Goal: Find specific page/section: Find specific page/section

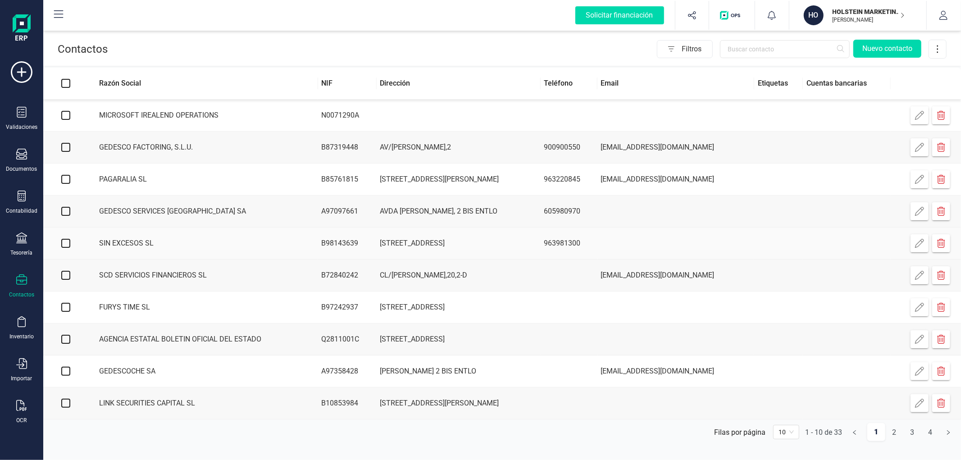
scroll to position [1, 0]
click at [892, 438] on link "2" at bounding box center [893, 432] width 17 height 18
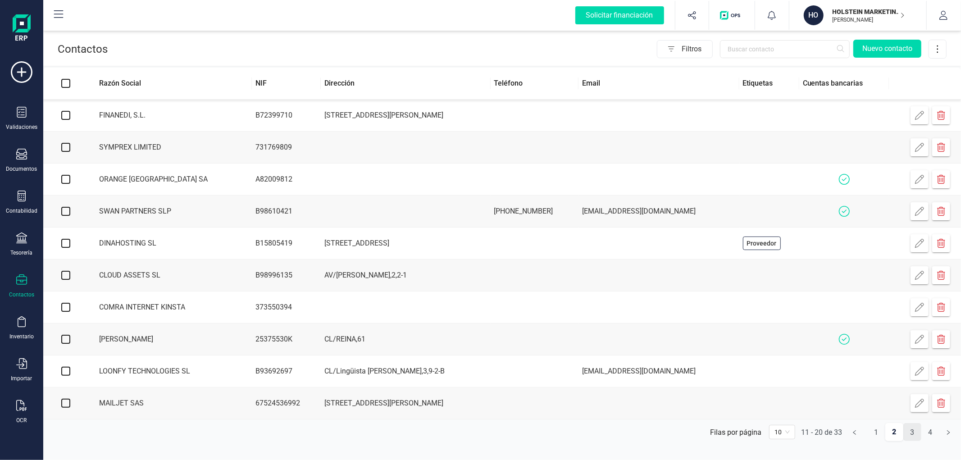
click at [915, 440] on link "3" at bounding box center [911, 432] width 17 height 18
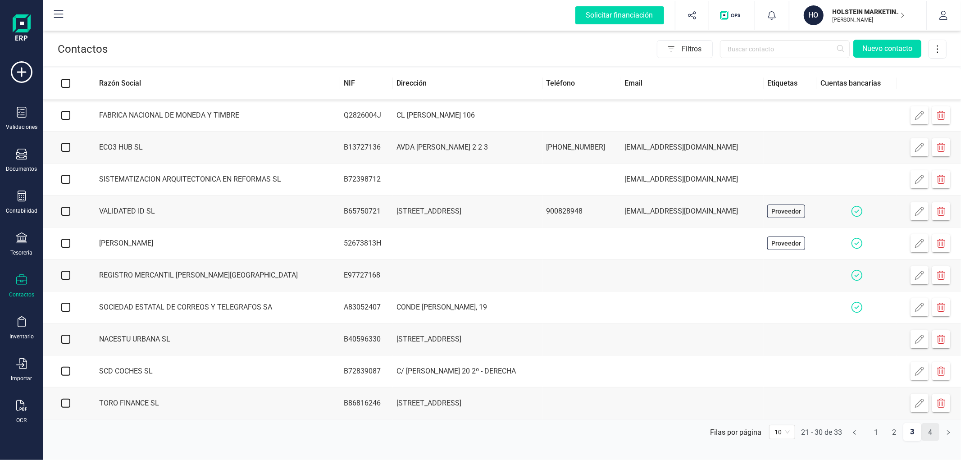
click at [926, 435] on link "4" at bounding box center [929, 432] width 17 height 18
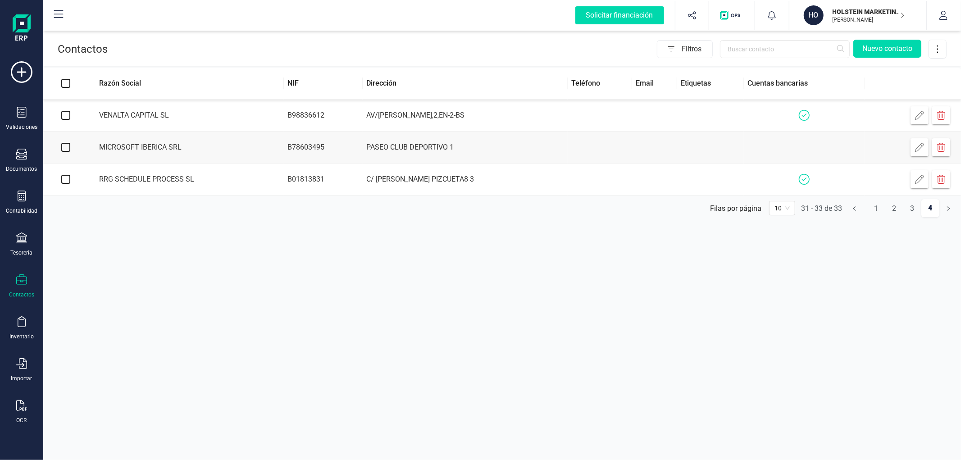
scroll to position [0, 0]
click at [876, 14] on p "HOLSTEIN MARKETING SL" at bounding box center [868, 11] width 72 height 9
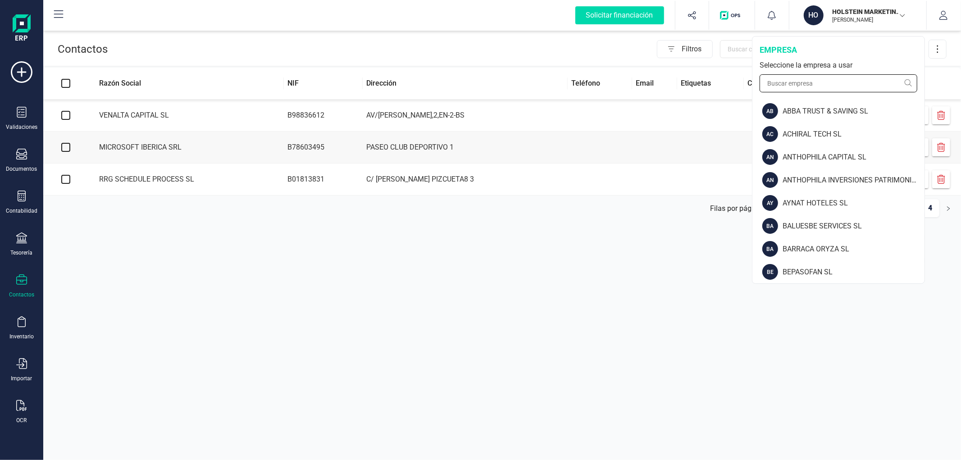
click at [838, 83] on input "text" at bounding box center [838, 83] width 158 height 18
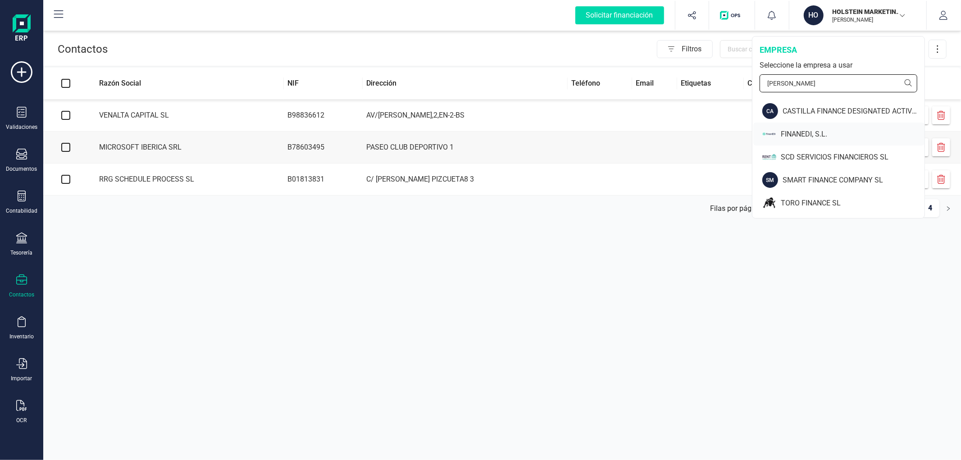
type input "[PERSON_NAME]"
click at [802, 134] on div "FINANEDI, S.L." at bounding box center [853, 134] width 144 height 11
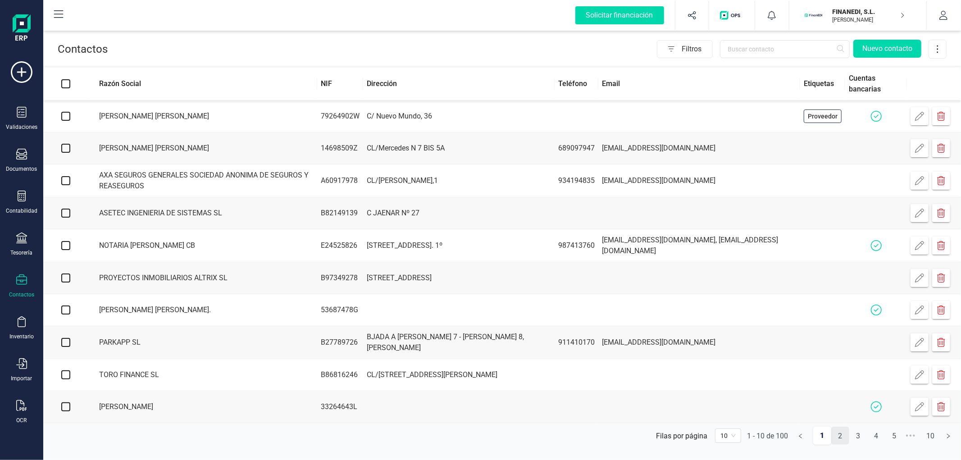
scroll to position [1, 0]
click at [840, 439] on link "2" at bounding box center [839, 436] width 17 height 18
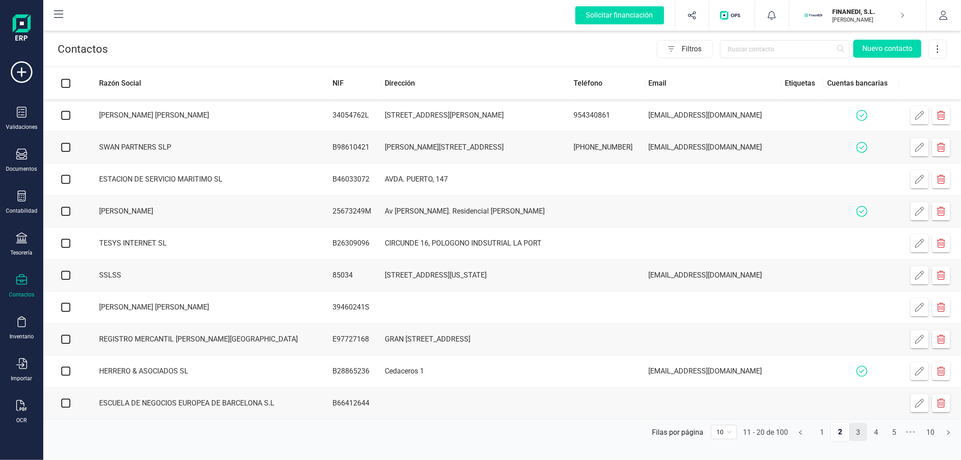
click at [854, 439] on link "3" at bounding box center [857, 432] width 17 height 18
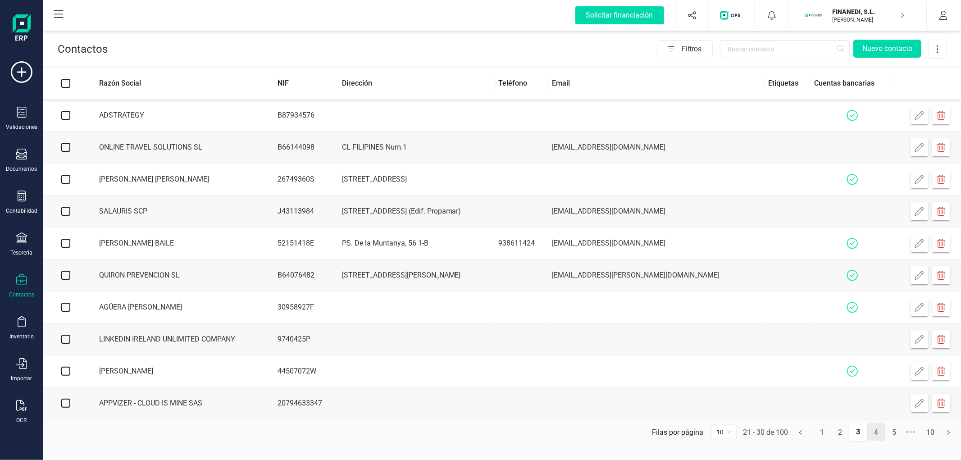
click at [872, 437] on link "4" at bounding box center [875, 432] width 17 height 18
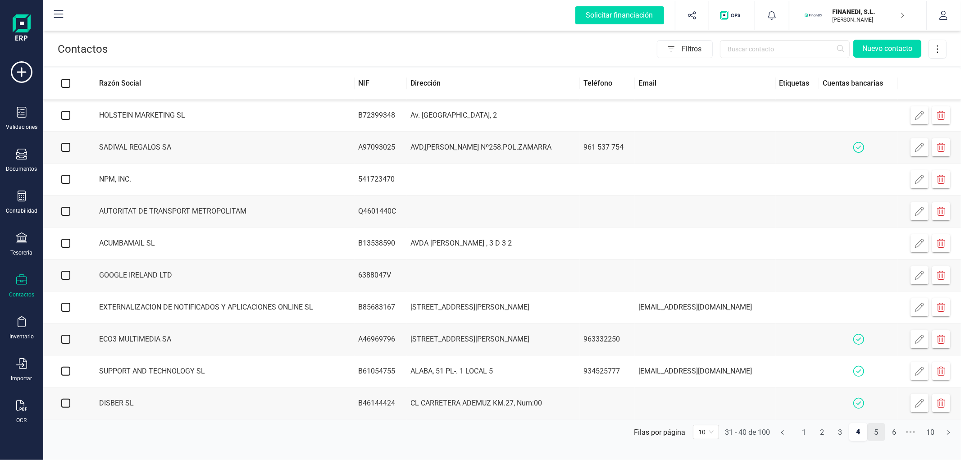
click at [884, 435] on link "5" at bounding box center [875, 432] width 17 height 18
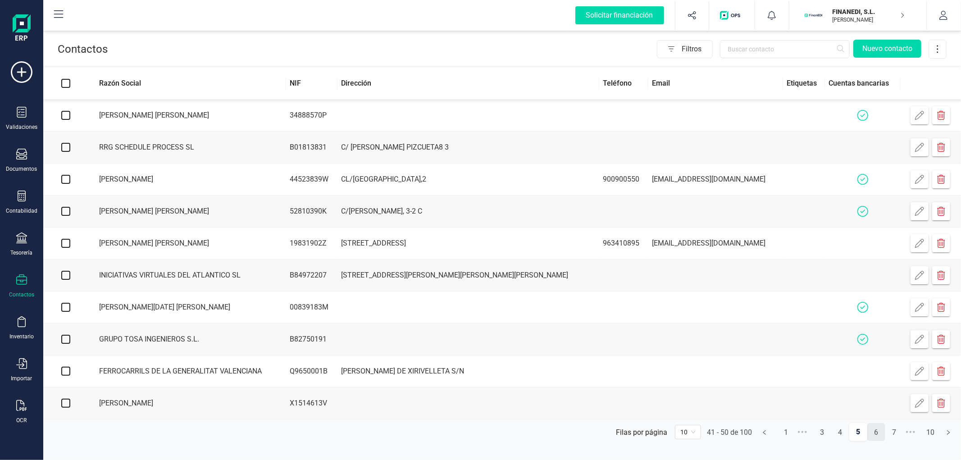
click at [874, 434] on link "6" at bounding box center [875, 432] width 17 height 18
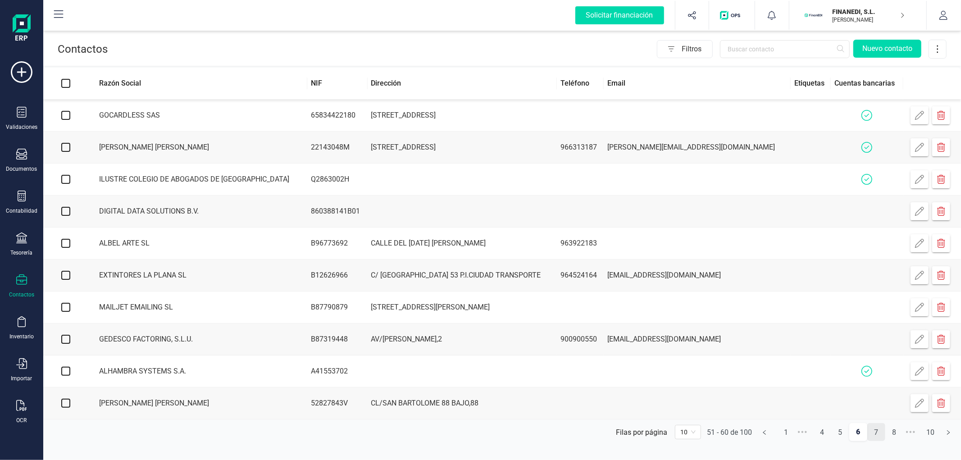
click at [881, 438] on link "7" at bounding box center [875, 432] width 17 height 18
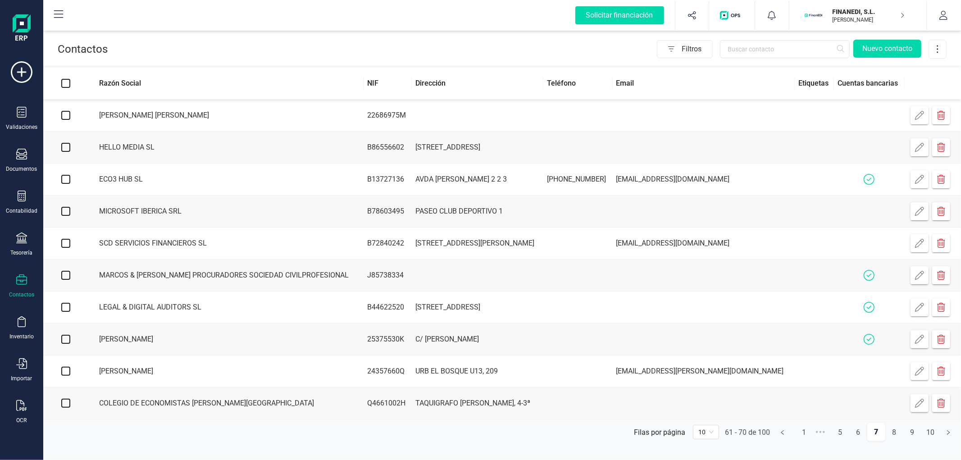
click at [881, 438] on link "7" at bounding box center [876, 432] width 18 height 18
click at [946, 435] on icon "right" at bounding box center [947, 432] width 5 height 5
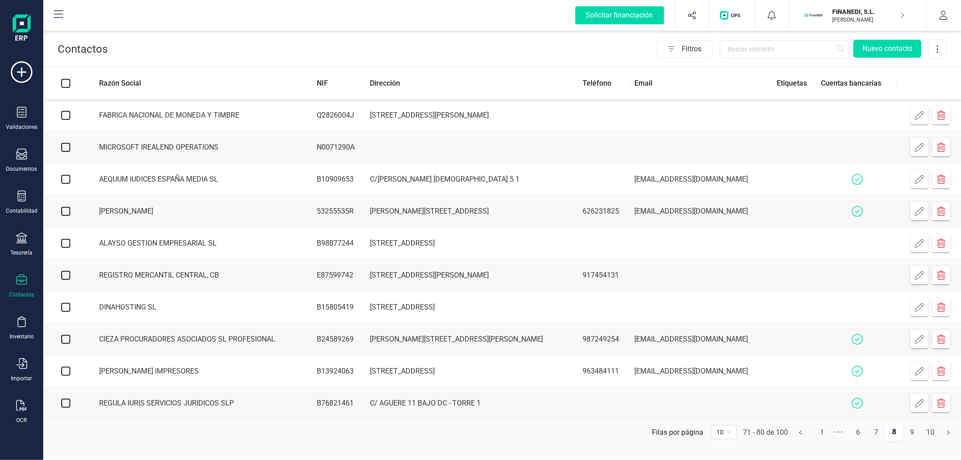
click at [949, 435] on icon "right" at bounding box center [947, 432] width 5 height 5
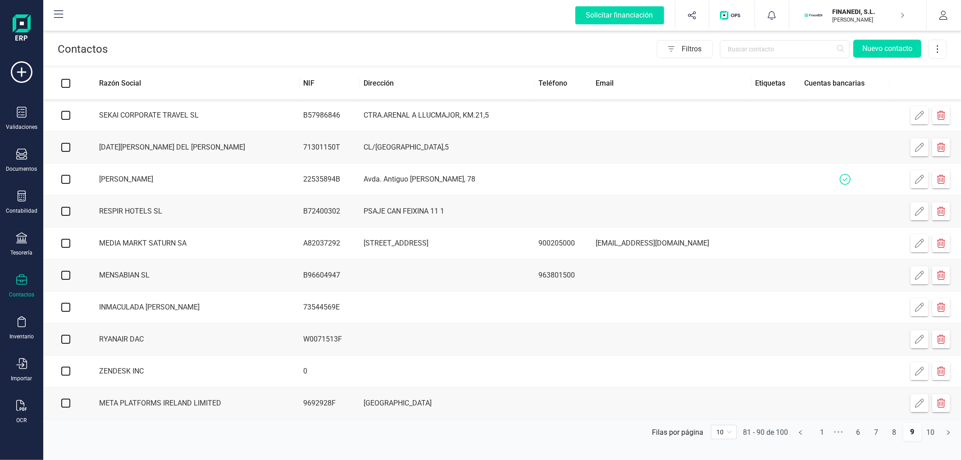
click at [949, 435] on icon "right" at bounding box center [947, 432] width 5 height 5
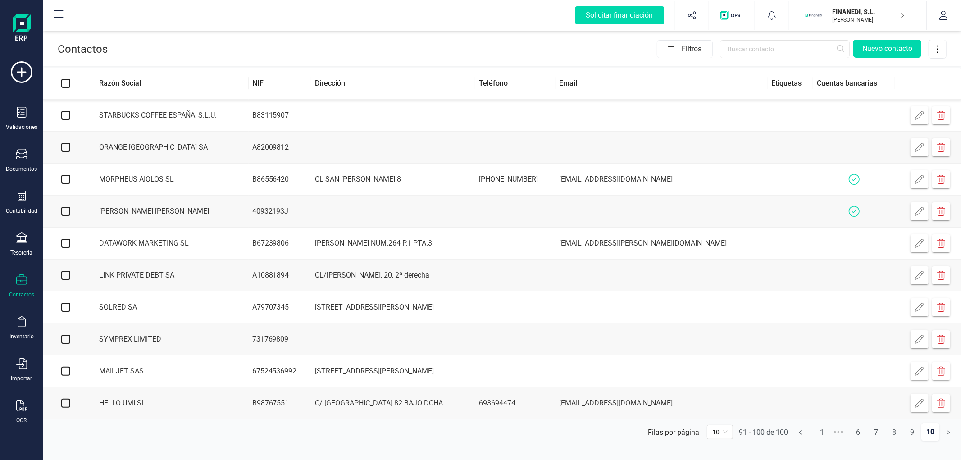
click at [831, 27] on button "FINANEDI, [PERSON_NAME] DEVELOPER" at bounding box center [857, 15] width 115 height 29
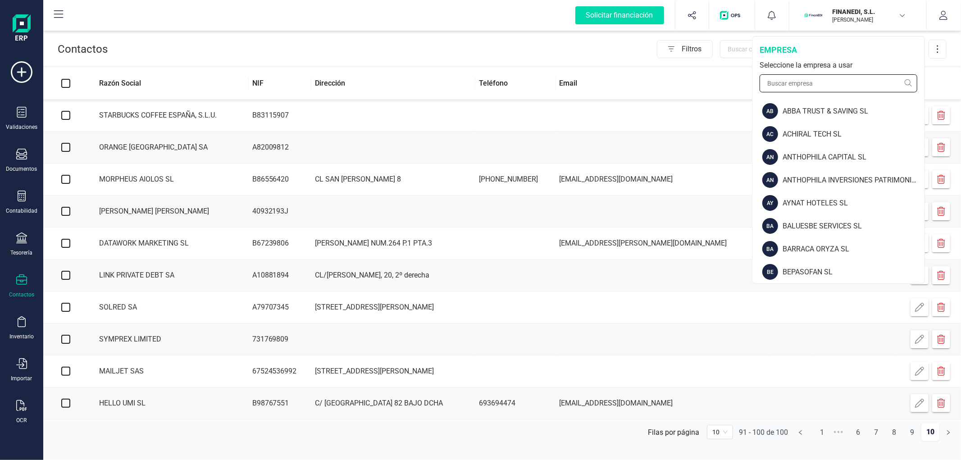
click at [816, 83] on input "text" at bounding box center [838, 83] width 158 height 18
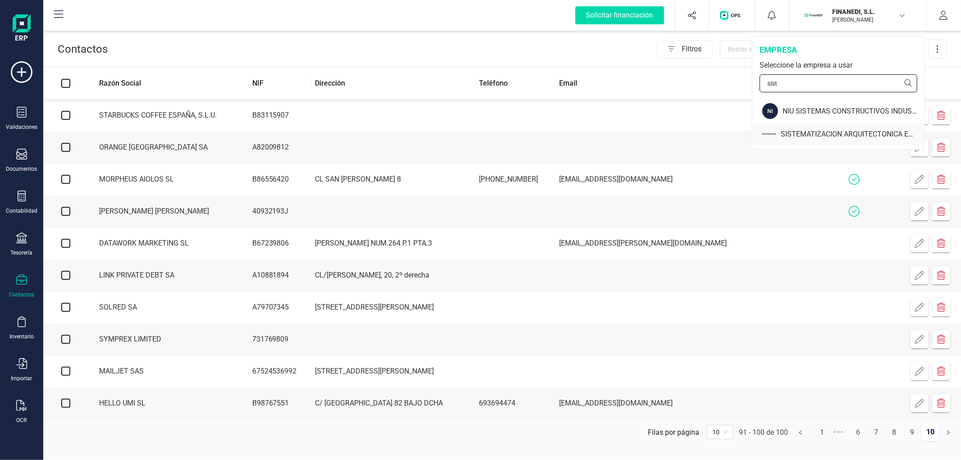
type input "sist"
click at [796, 135] on div "SISTEMATIZACION ARQUITECTONICA EN REFORMAS SL" at bounding box center [853, 134] width 144 height 11
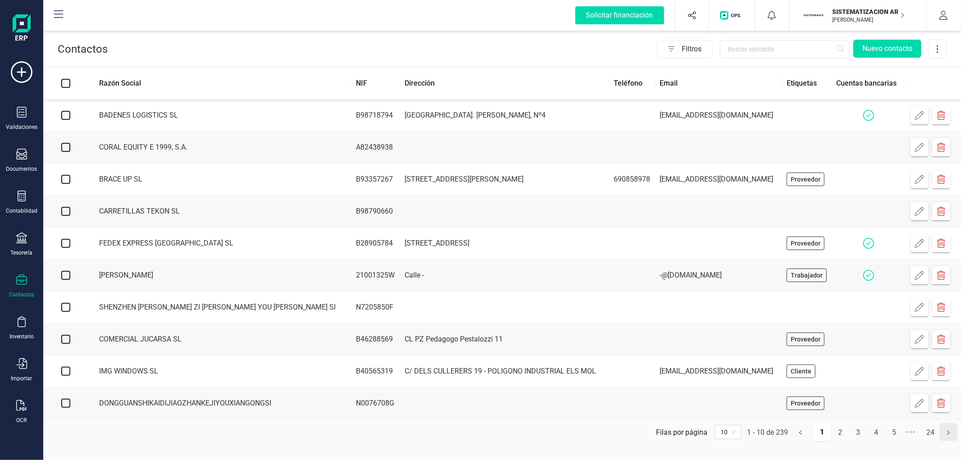
click at [949, 441] on button "button" at bounding box center [948, 432] width 18 height 18
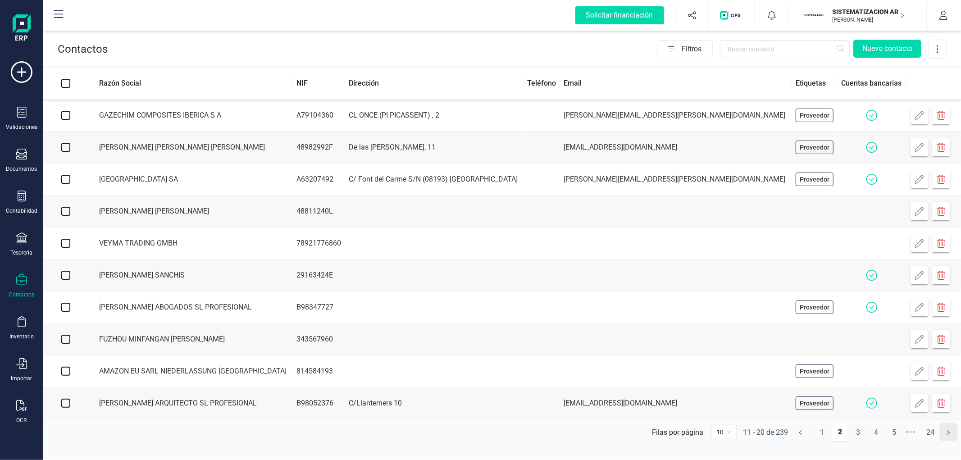
click at [949, 441] on button "button" at bounding box center [948, 432] width 18 height 18
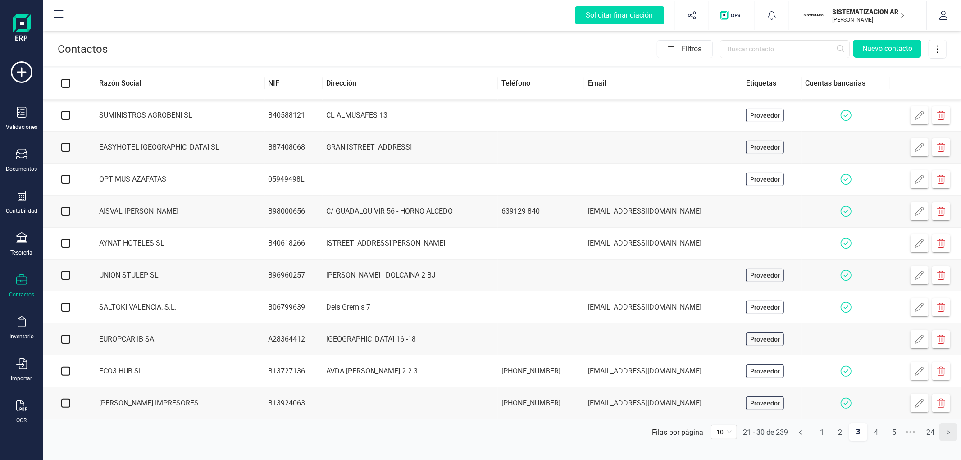
click at [949, 441] on button "button" at bounding box center [948, 432] width 18 height 18
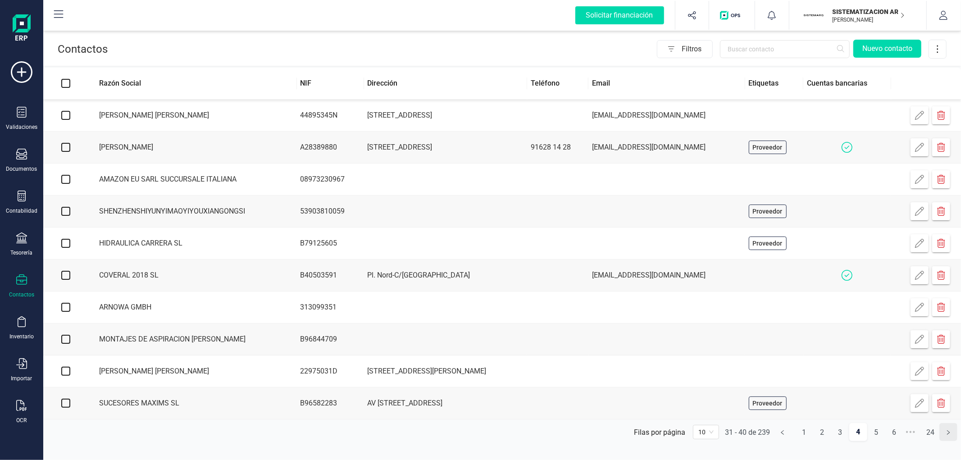
click at [949, 441] on button "button" at bounding box center [948, 432] width 18 height 18
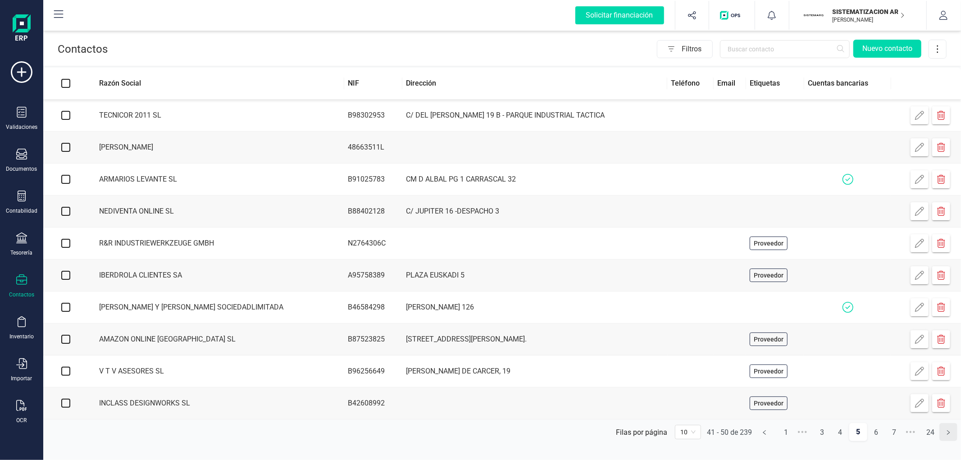
click at [949, 441] on button "button" at bounding box center [948, 432] width 18 height 18
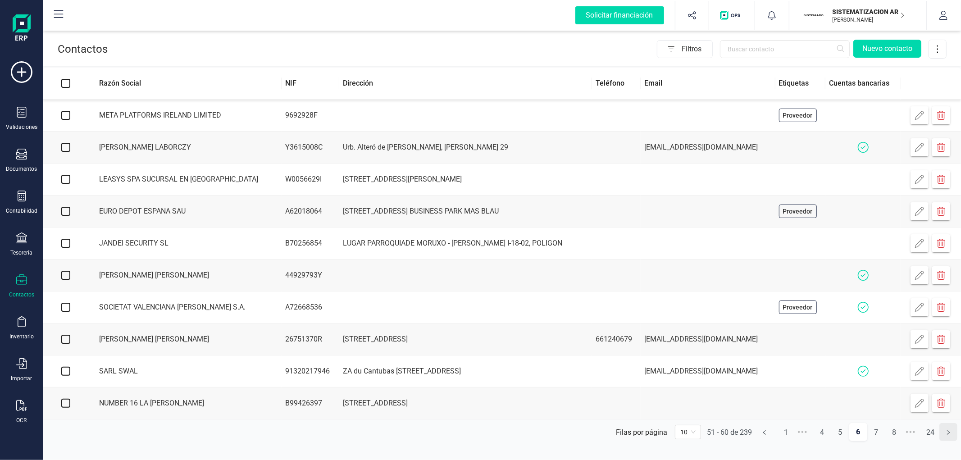
click at [949, 441] on button "button" at bounding box center [948, 432] width 18 height 18
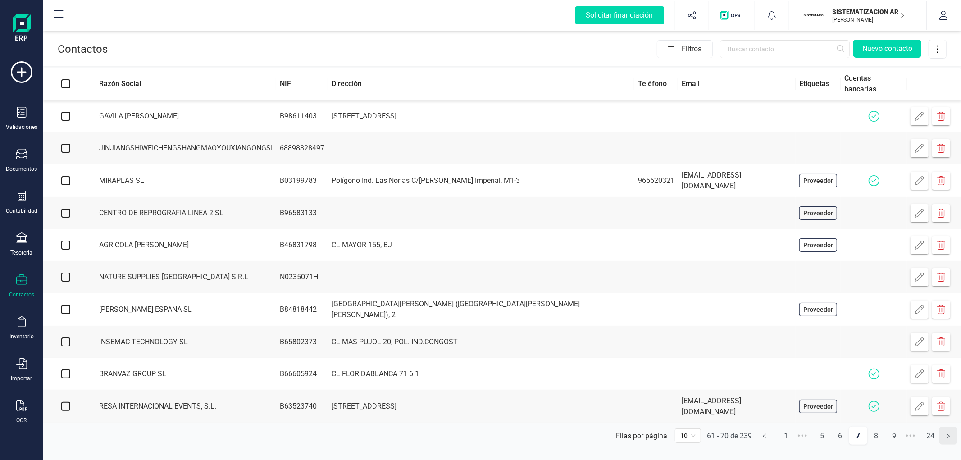
click at [949, 441] on button "button" at bounding box center [948, 436] width 18 height 18
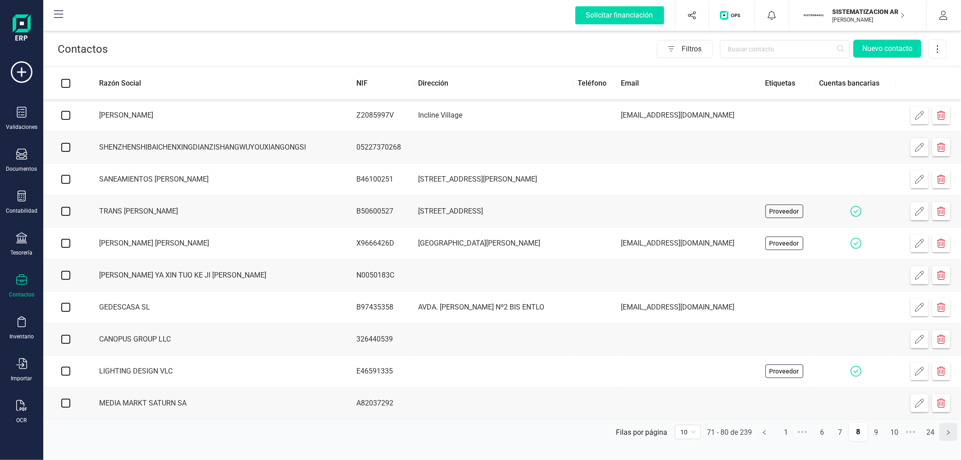
click at [949, 441] on button "button" at bounding box center [948, 432] width 18 height 18
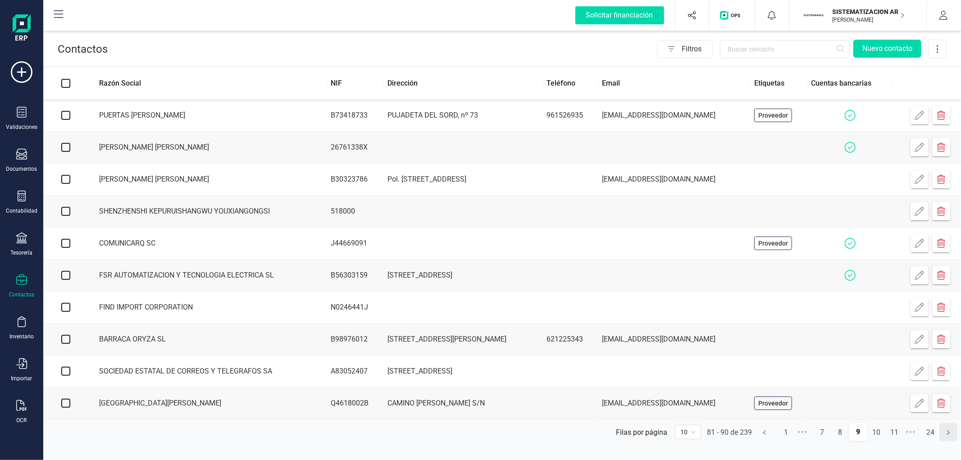
click at [949, 441] on button "button" at bounding box center [948, 432] width 18 height 18
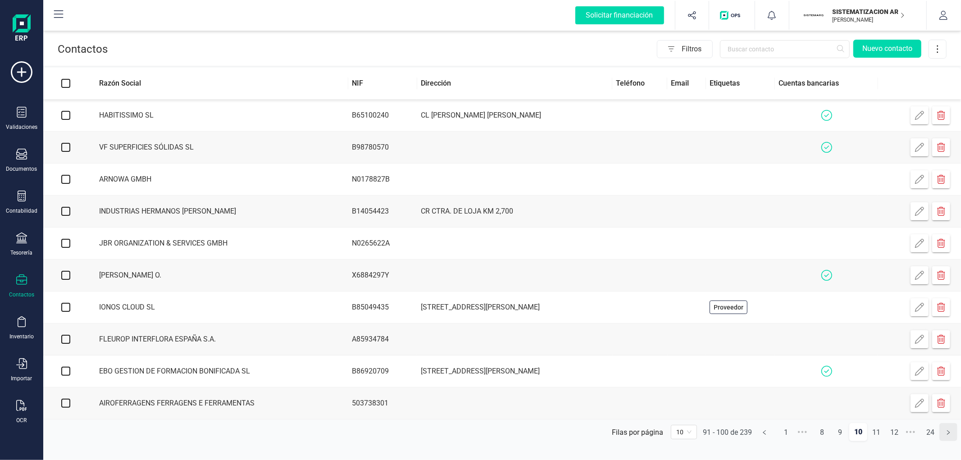
click at [949, 441] on button "button" at bounding box center [948, 432] width 18 height 18
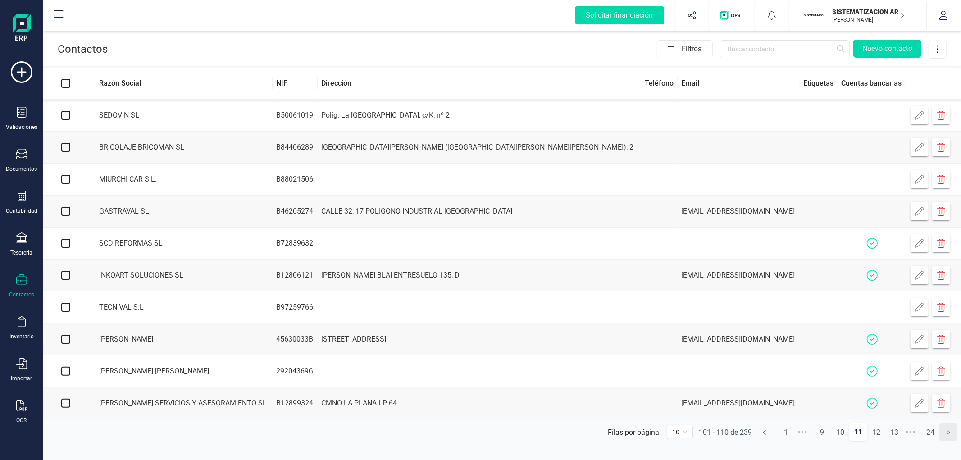
click at [949, 441] on button "button" at bounding box center [948, 432] width 18 height 18
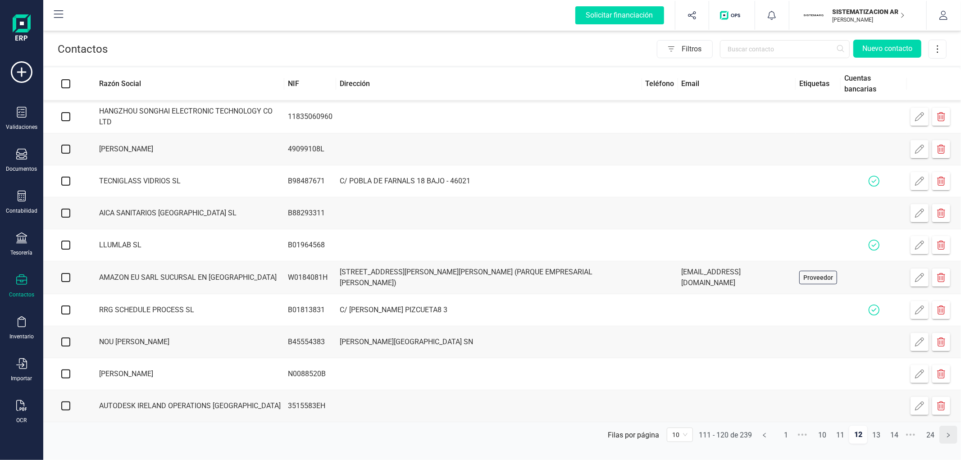
click at [949, 441] on button "button" at bounding box center [948, 435] width 18 height 18
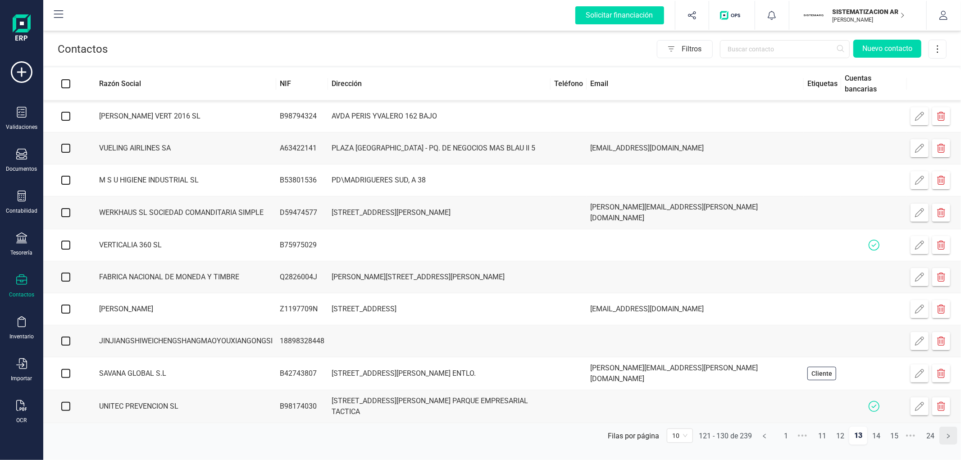
click at [949, 441] on button "button" at bounding box center [948, 436] width 18 height 18
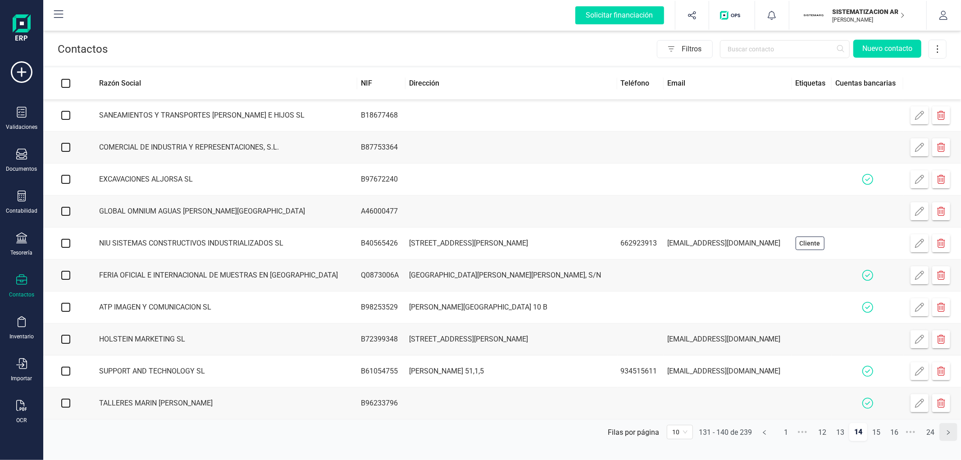
click at [949, 441] on button "button" at bounding box center [948, 432] width 18 height 18
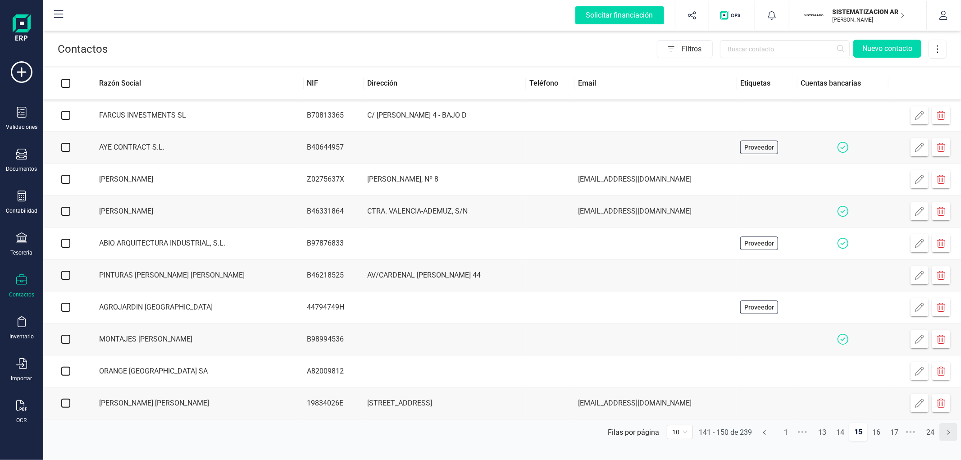
click at [949, 441] on button "button" at bounding box center [948, 432] width 18 height 18
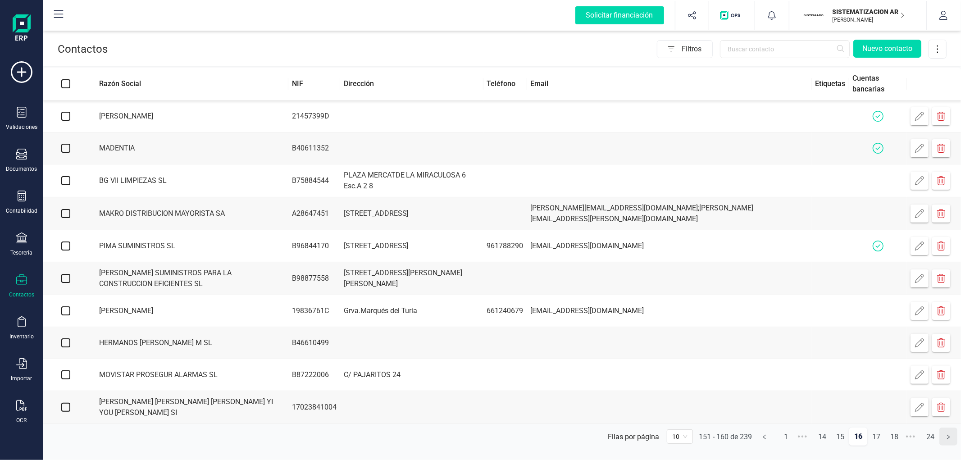
click at [949, 441] on button "button" at bounding box center [948, 436] width 18 height 18
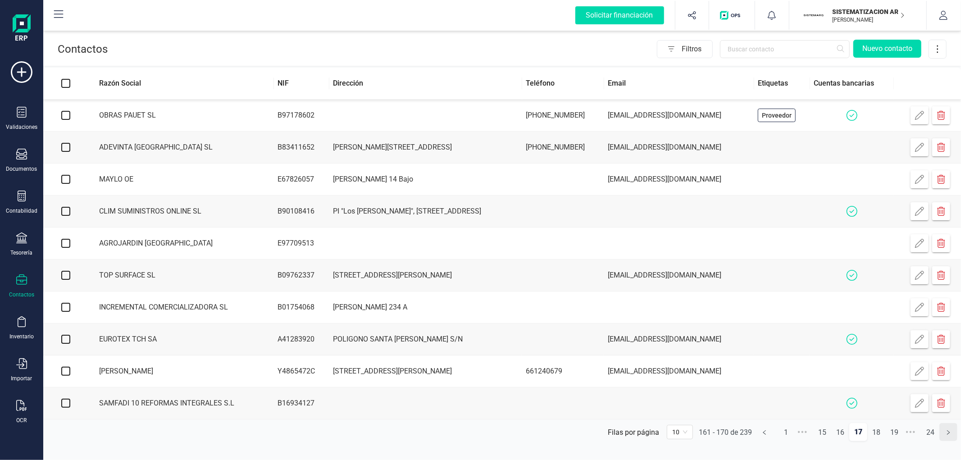
click at [949, 441] on button "button" at bounding box center [948, 432] width 18 height 18
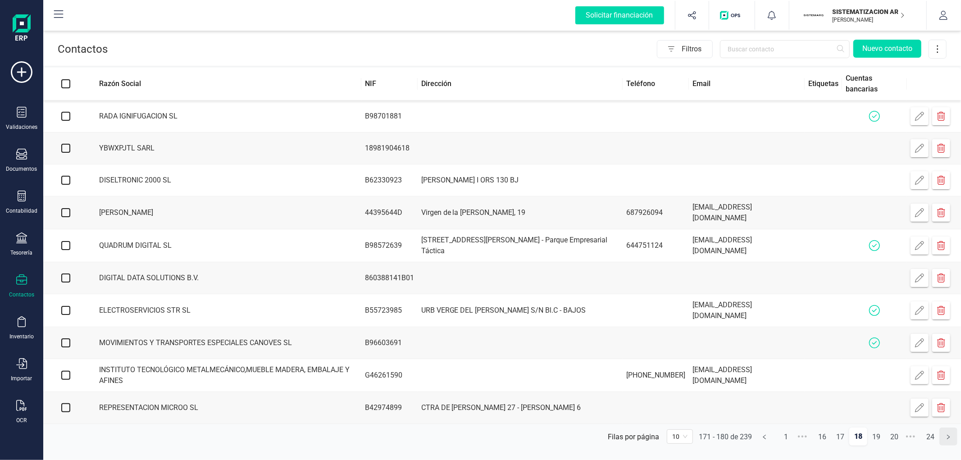
click at [949, 441] on button "button" at bounding box center [948, 436] width 18 height 18
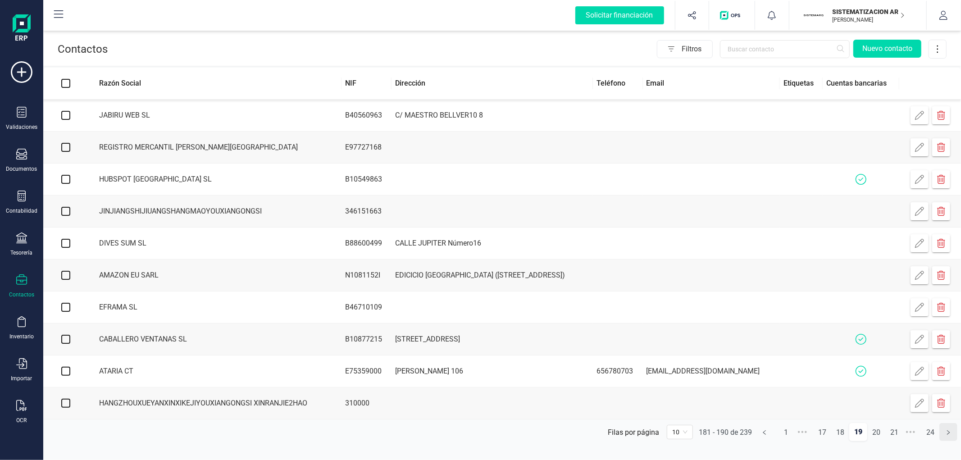
click at [949, 441] on button "button" at bounding box center [948, 432] width 18 height 18
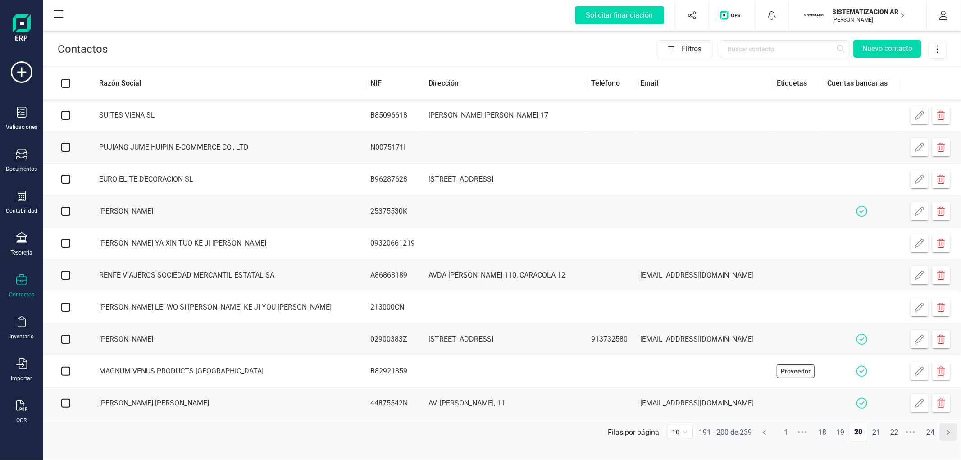
click at [949, 441] on button "button" at bounding box center [948, 432] width 18 height 18
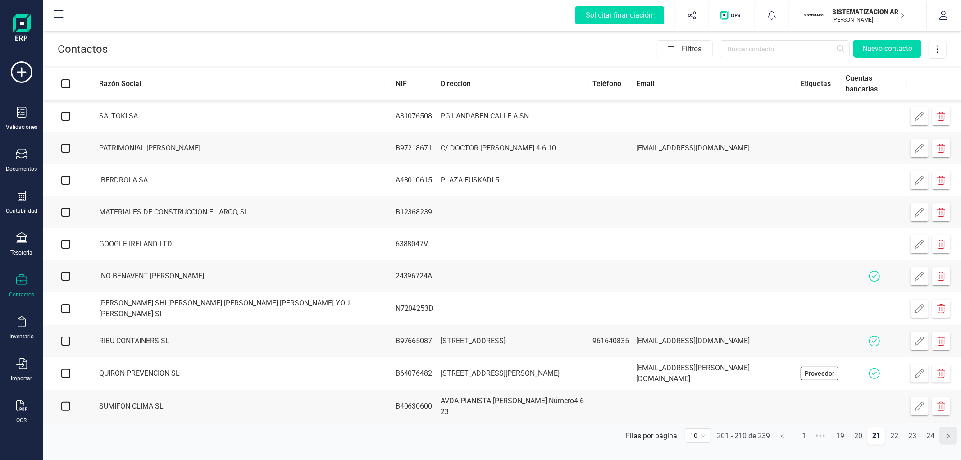
click at [949, 441] on button "button" at bounding box center [948, 436] width 18 height 18
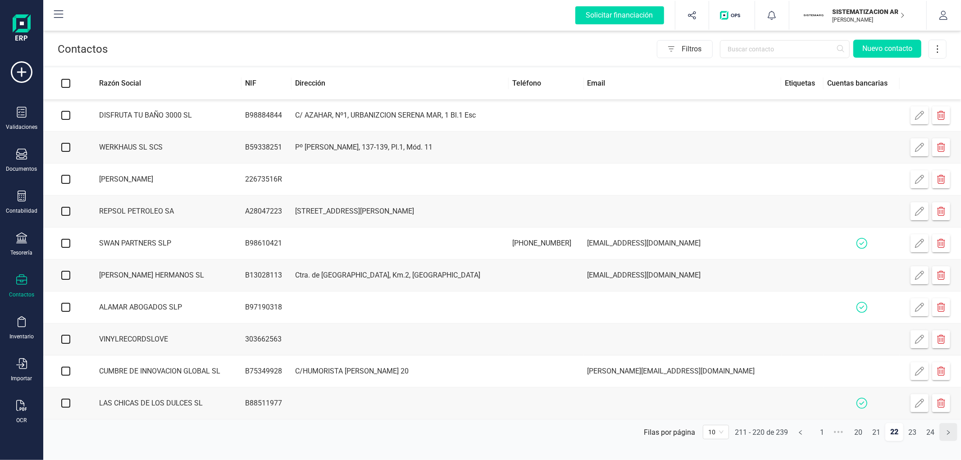
click at [949, 441] on button "button" at bounding box center [948, 432] width 18 height 18
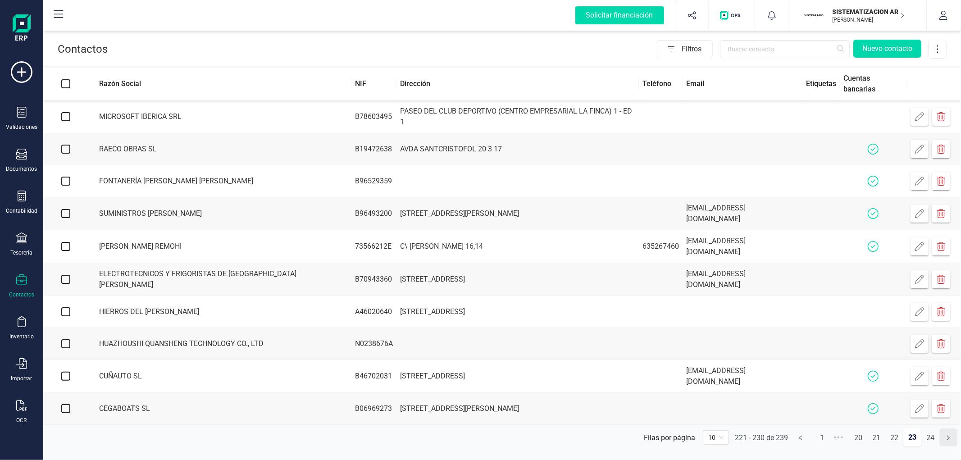
click at [949, 441] on button "button" at bounding box center [948, 437] width 18 height 18
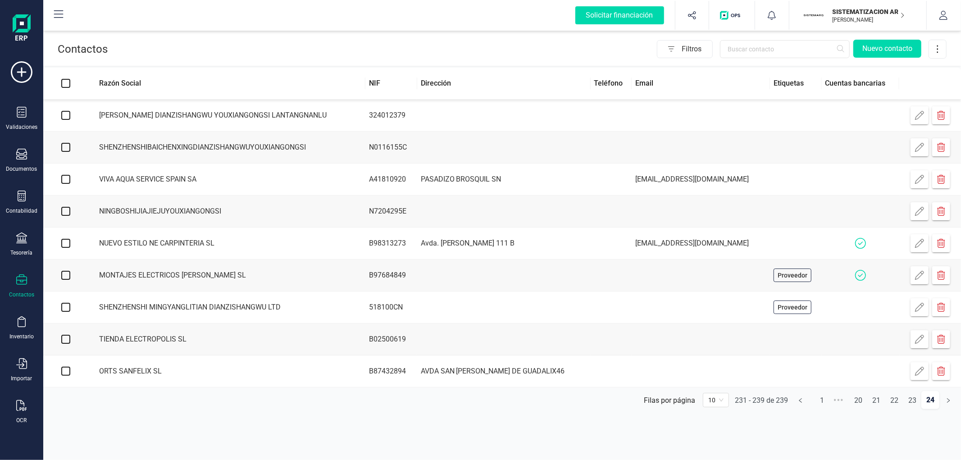
click at [949, 441] on div "Contactos Filtros Nuevo contacto Razón Social NIF Dirección Teléfono Email Etiq…" at bounding box center [501, 230] width 917 height 460
click at [818, 405] on link "1" at bounding box center [821, 400] width 17 height 18
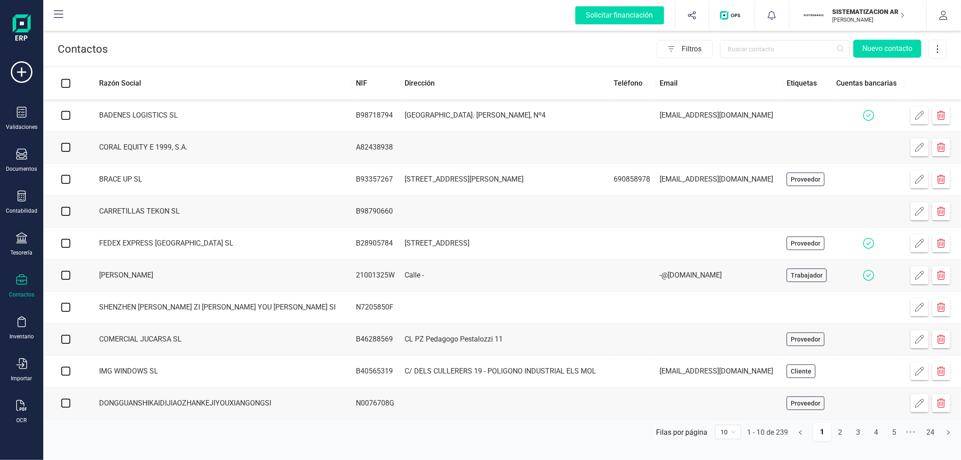
click at [885, 11] on p "SISTEMATIZACION ARQUITECTONICA EN REFORMAS SL" at bounding box center [868, 11] width 72 height 9
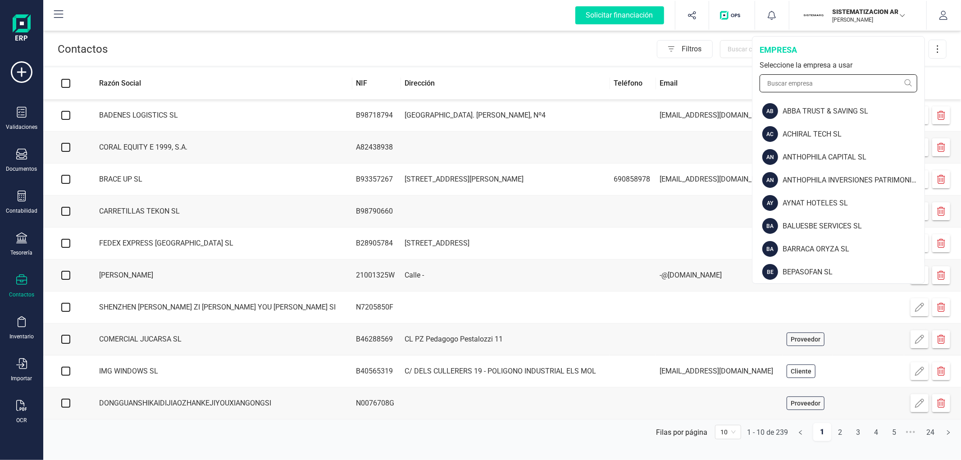
click at [808, 82] on input "text" at bounding box center [838, 83] width 158 height 18
click at [811, 106] on div "ABBA TRUST & SAVING SL" at bounding box center [853, 111] width 142 height 11
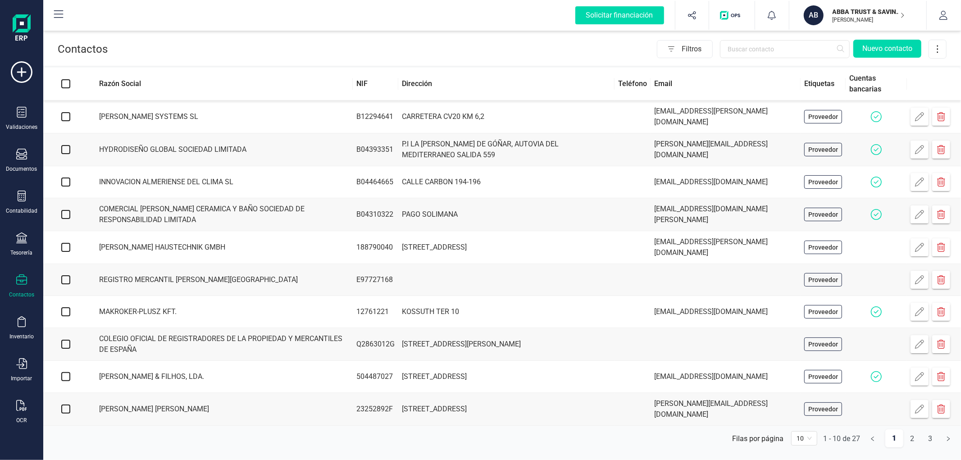
click at [840, 17] on p "[PERSON_NAME]" at bounding box center [868, 19] width 72 height 7
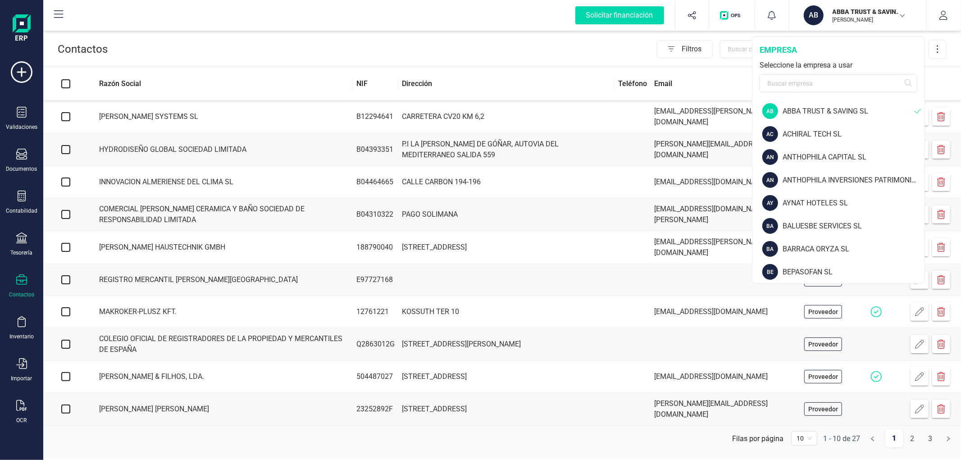
scroll to position [350, 0]
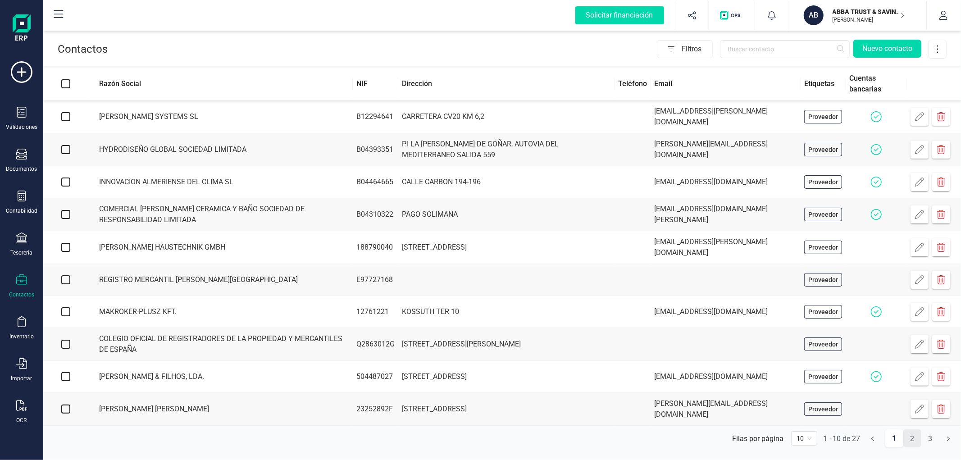
click at [908, 435] on link "2" at bounding box center [911, 439] width 17 height 18
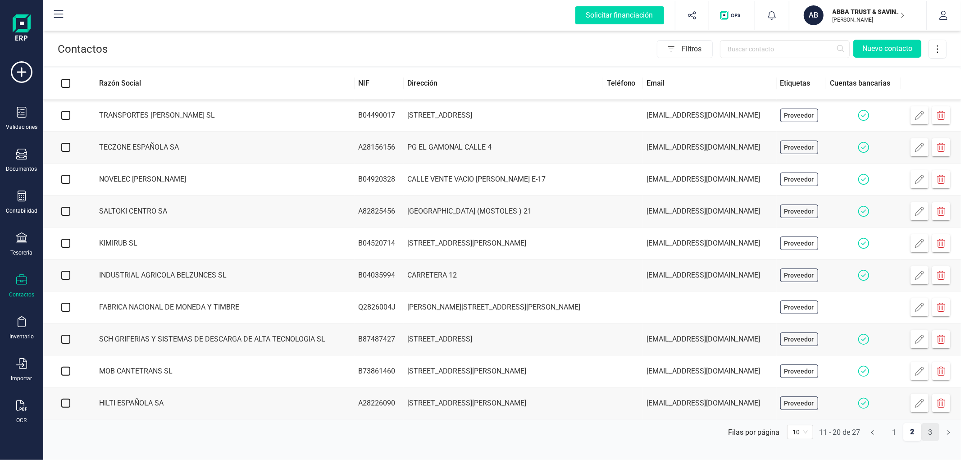
click at [924, 440] on link "3" at bounding box center [929, 432] width 17 height 18
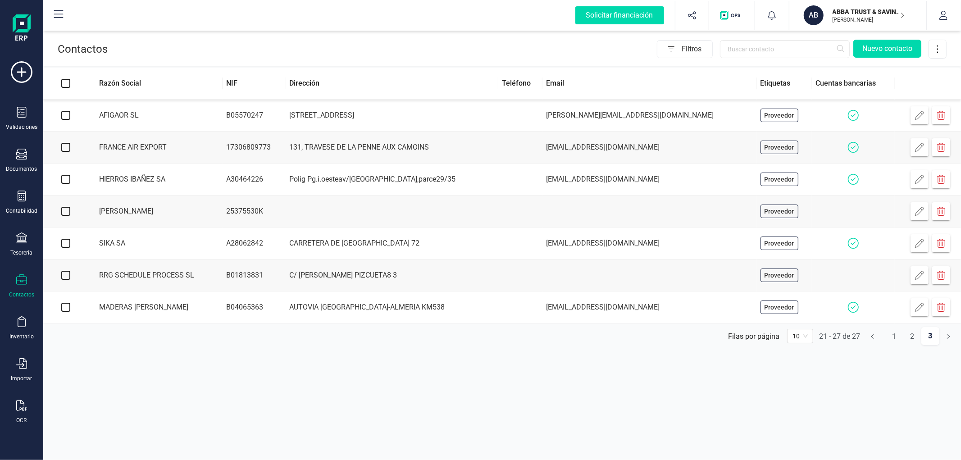
drag, startPoint x: 841, startPoint y: 14, endPoint x: 840, endPoint y: 35, distance: 21.7
click at [841, 14] on p "ABBA TRUST & SAVING SL" at bounding box center [868, 11] width 72 height 9
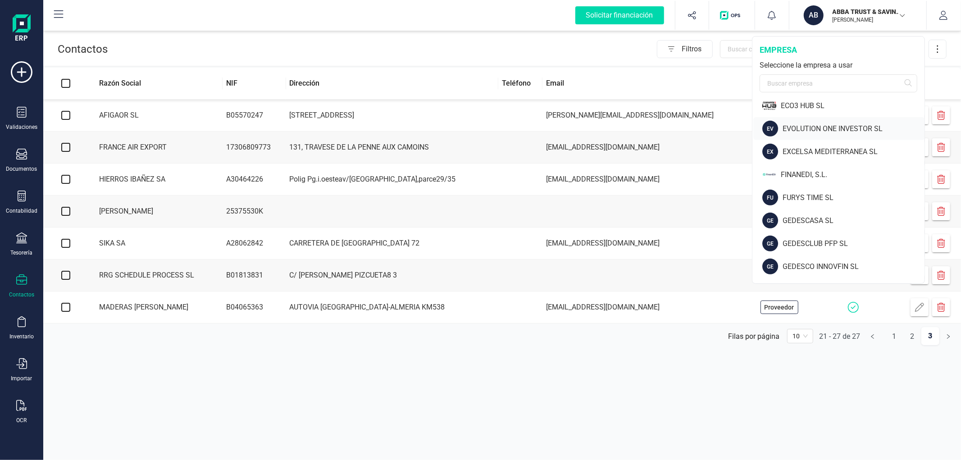
click at [818, 124] on div "EVOLUTION ONE INVESTOR SL" at bounding box center [853, 128] width 142 height 11
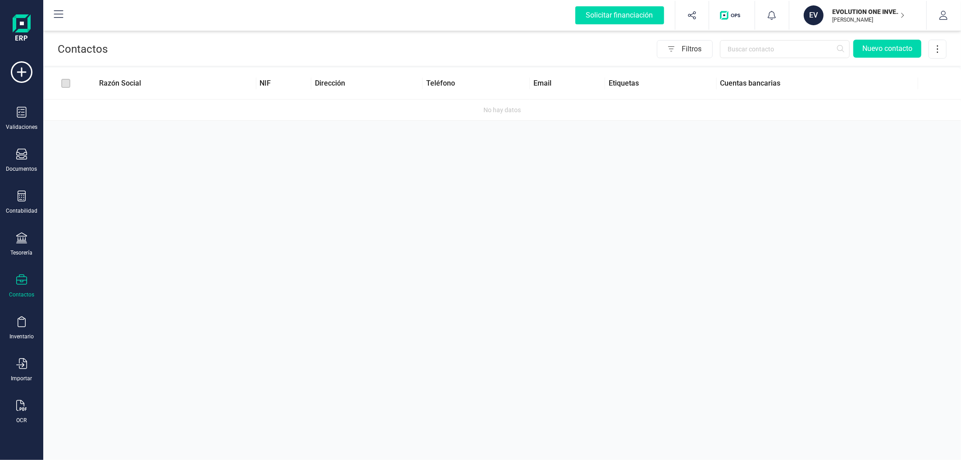
click at [853, 22] on p "[PERSON_NAME]" at bounding box center [868, 19] width 72 height 7
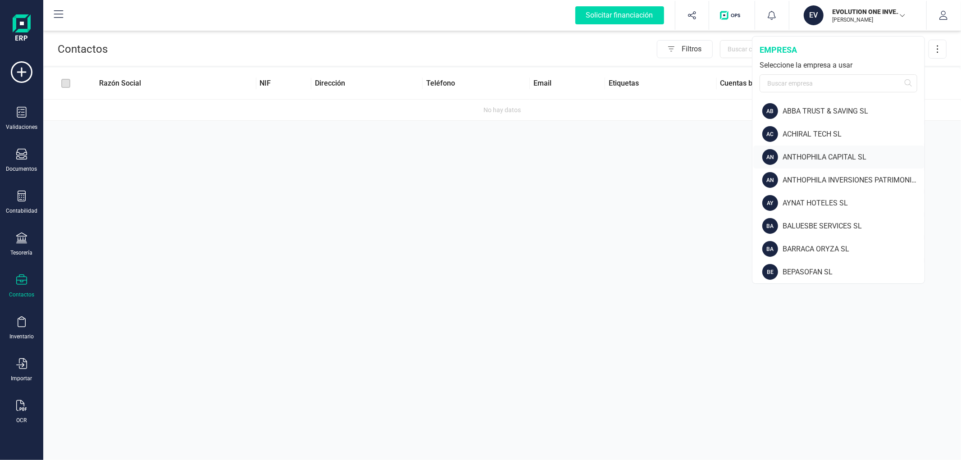
click at [817, 158] on div "ANTHOPHILA CAPITAL SL" at bounding box center [853, 157] width 142 height 11
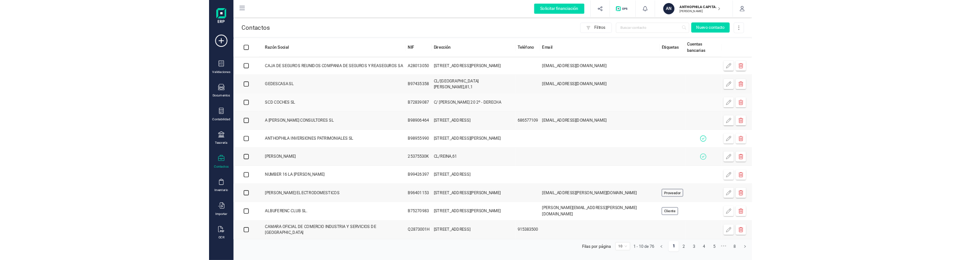
scroll to position [1, 0]
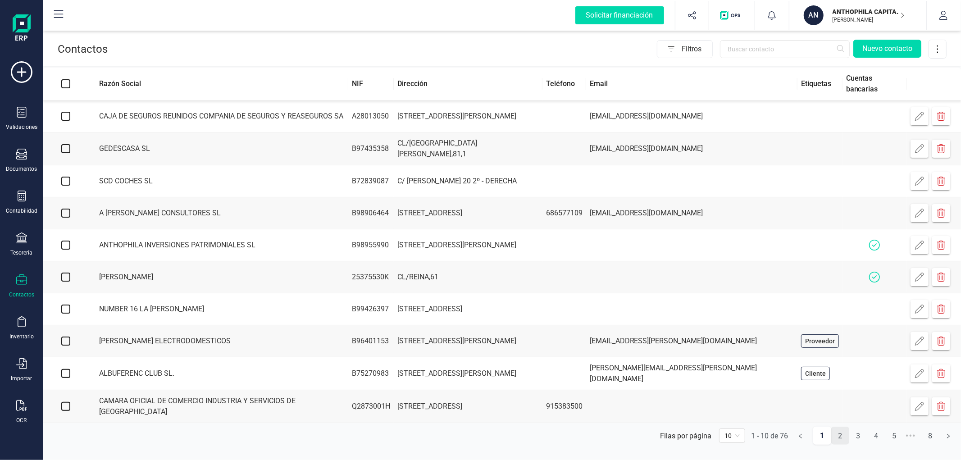
click at [845, 441] on link "2" at bounding box center [839, 436] width 17 height 18
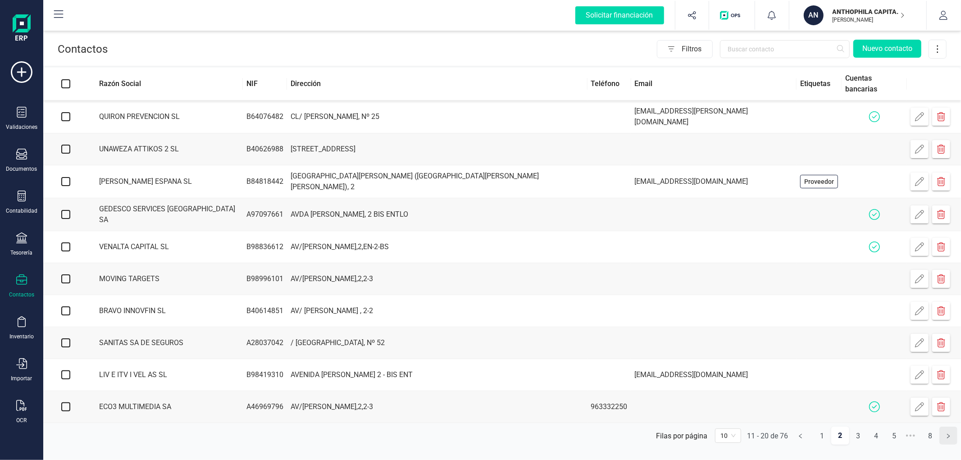
click at [941, 440] on button "button" at bounding box center [948, 436] width 18 height 18
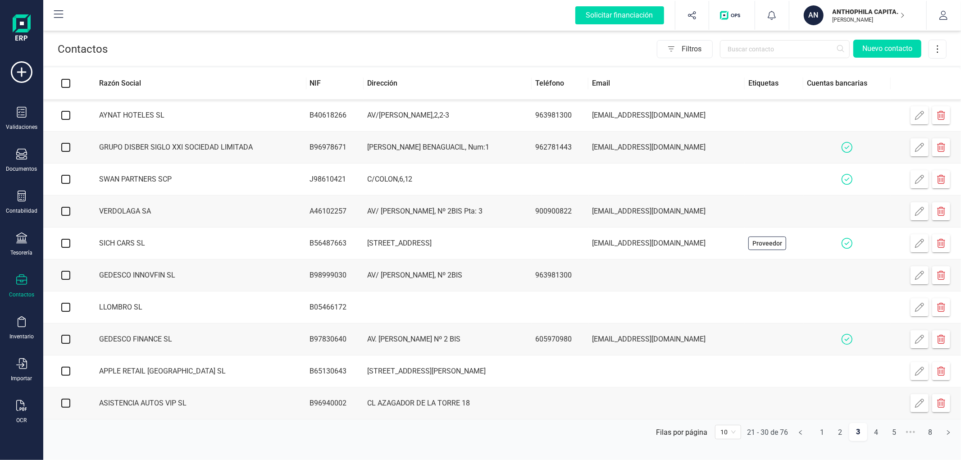
click at [945, 440] on button "button" at bounding box center [948, 432] width 18 height 18
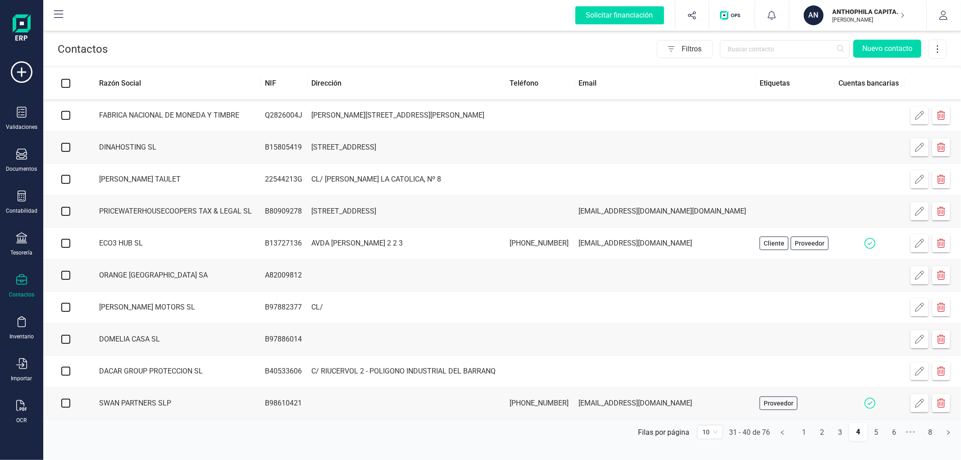
click at [945, 440] on button "button" at bounding box center [948, 432] width 18 height 18
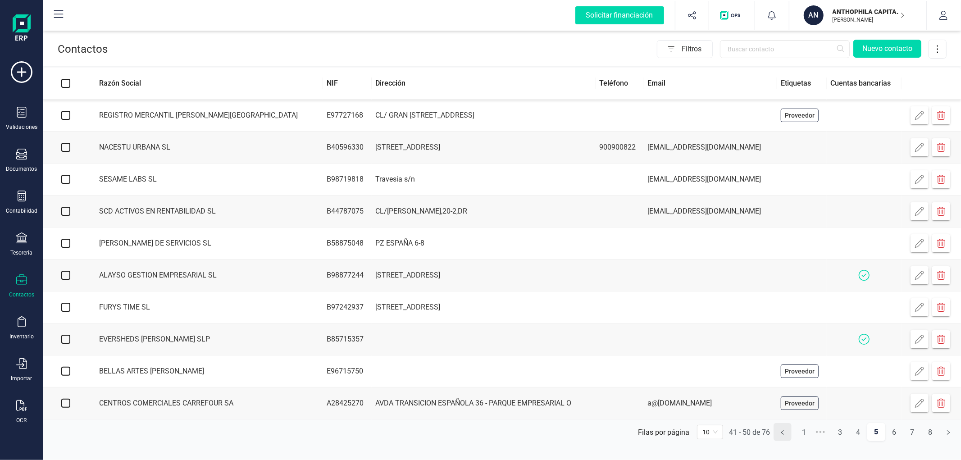
click at [782, 434] on icon "left" at bounding box center [782, 432] width 3 height 5
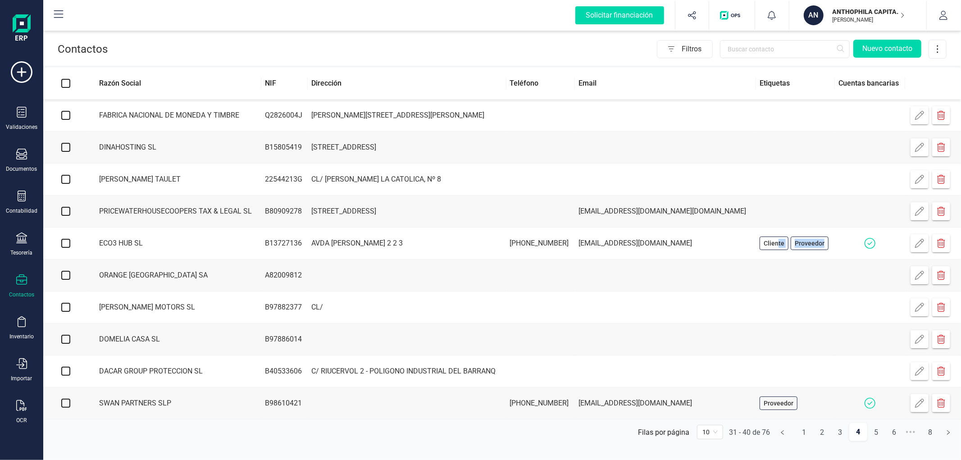
drag, startPoint x: 762, startPoint y: 247, endPoint x: 813, endPoint y: 249, distance: 50.9
click at [813, 249] on div "Cliente Proveedor" at bounding box center [795, 243] width 72 height 14
click at [790, 245] on div "Proveedor" at bounding box center [809, 243] width 38 height 14
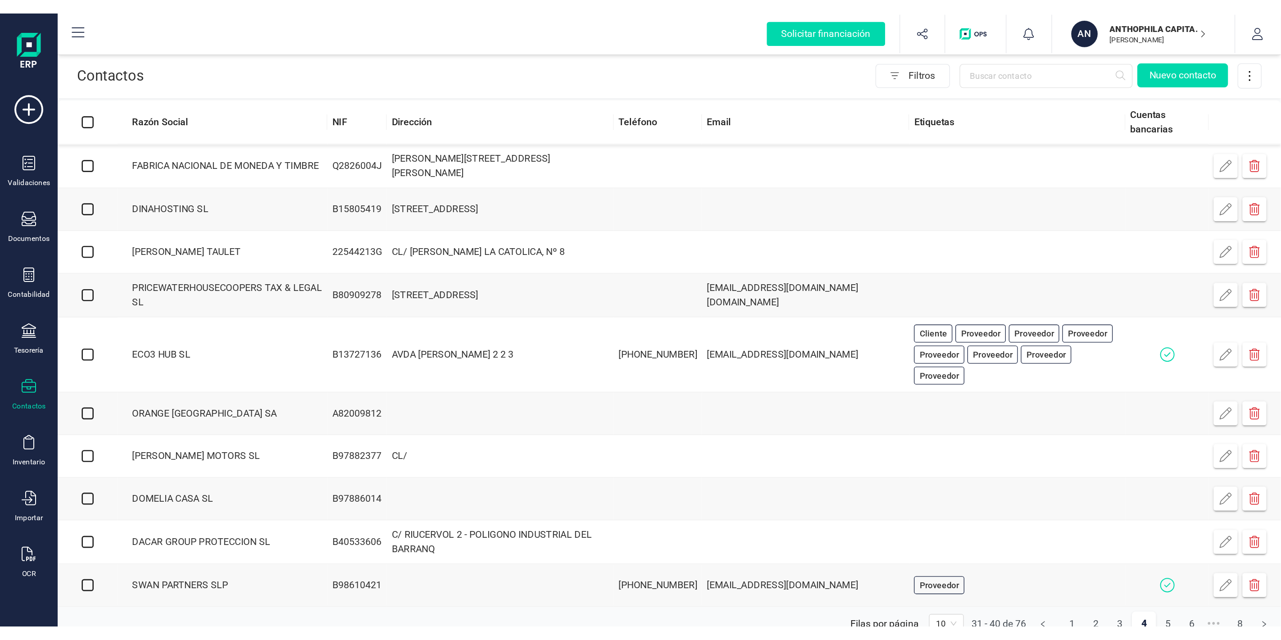
scroll to position [0, 0]
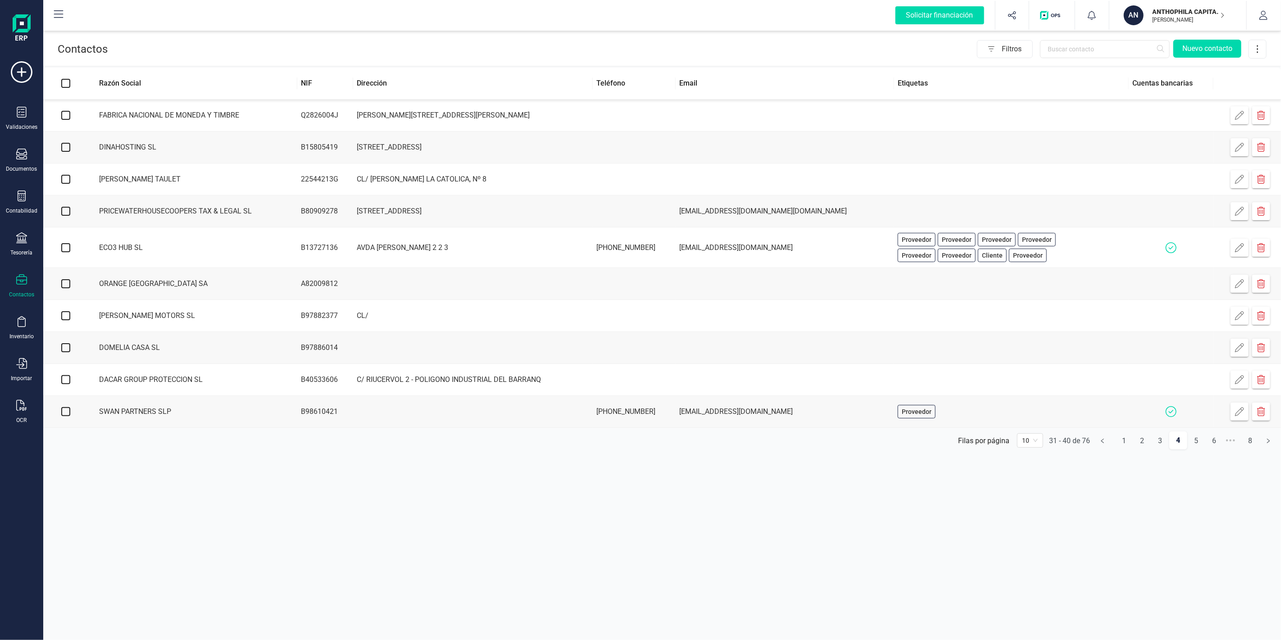
click at [209, 15] on div "Solicitar financiación Importaciones completadas 0 / 0 AN ANTHOPHILA CAPITAL [P…" at bounding box center [662, 15] width 1236 height 29
click at [619, 53] on div "Filtros Nuevo contacto" at bounding box center [687, 49] width 1159 height 19
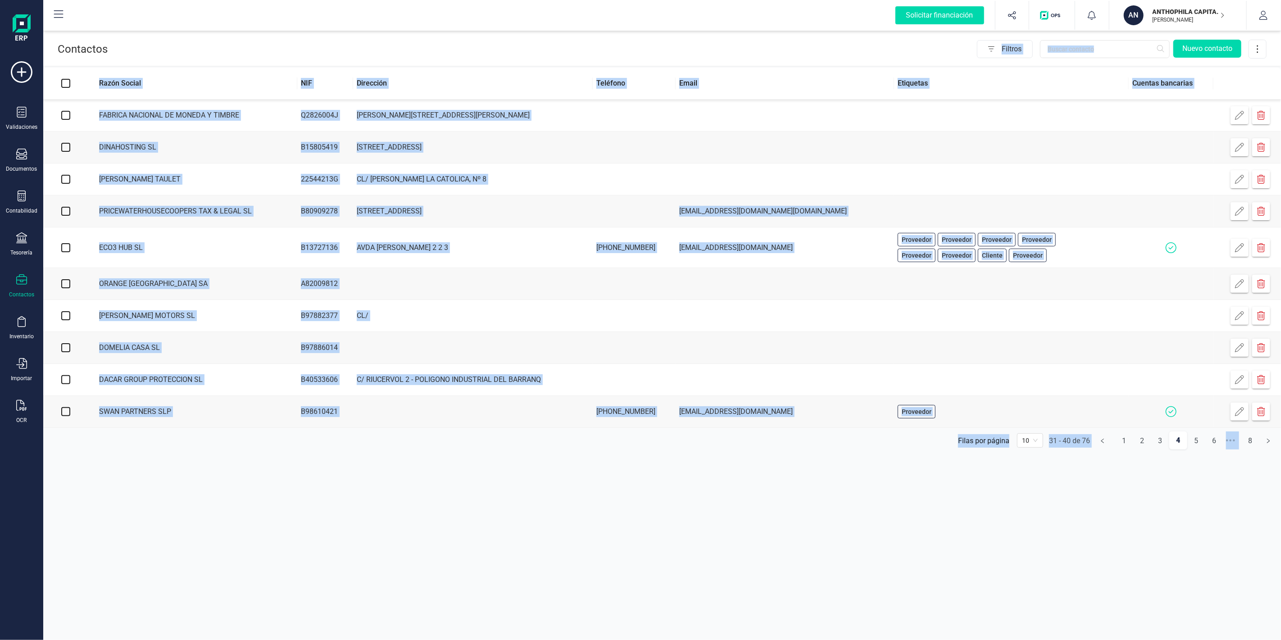
drag, startPoint x: 974, startPoint y: 546, endPoint x: 971, endPoint y: 539, distance: 7.3
click at [960, 459] on div "Contactos Filtros Nuevo contacto Razón Social NIF Dirección Teléfono Email Etiq…" at bounding box center [662, 320] width 1238 height 640
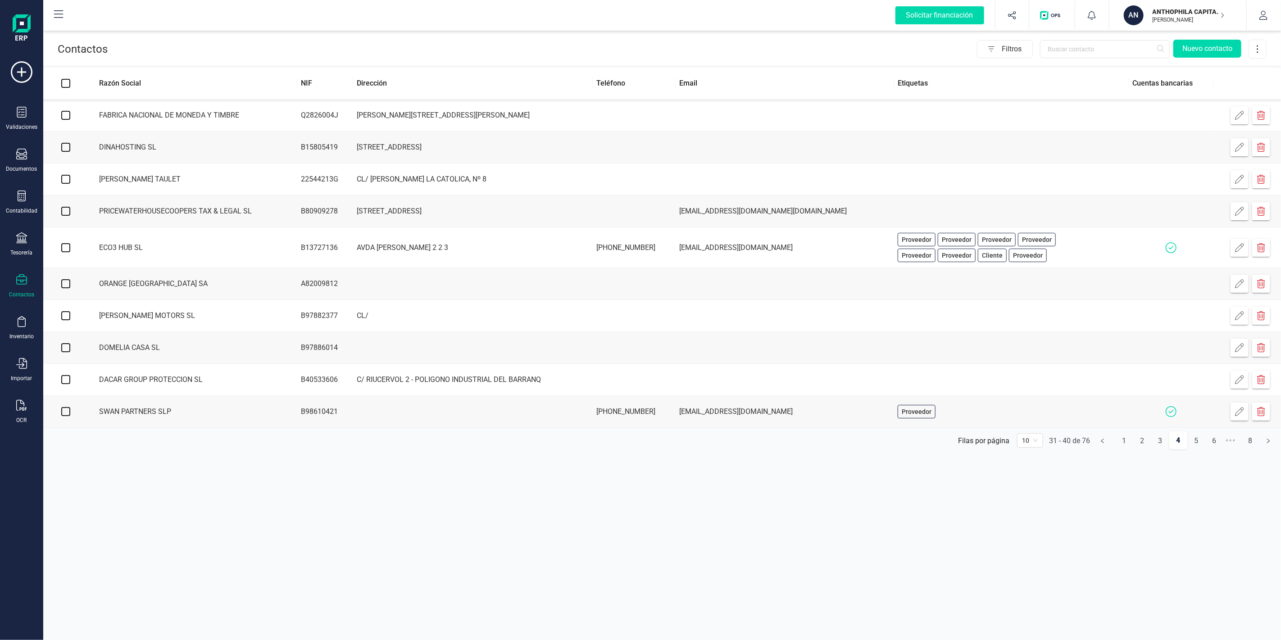
click at [960, 445] on div "Filas por página" at bounding box center [983, 440] width 51 height 9
click at [672, 459] on div "Contactos Filtros Nuevo contacto Razón Social NIF Dirección Teléfono Email Etiq…" at bounding box center [662, 320] width 1238 height 640
click at [785, 459] on div "Contactos Filtros Nuevo contacto Razón Social NIF Dirección Teléfono Email Etiq…" at bounding box center [662, 320] width 1238 height 640
click at [960, 13] on p "ANTHOPHILA CAPITAL SL" at bounding box center [1189, 11] width 72 height 9
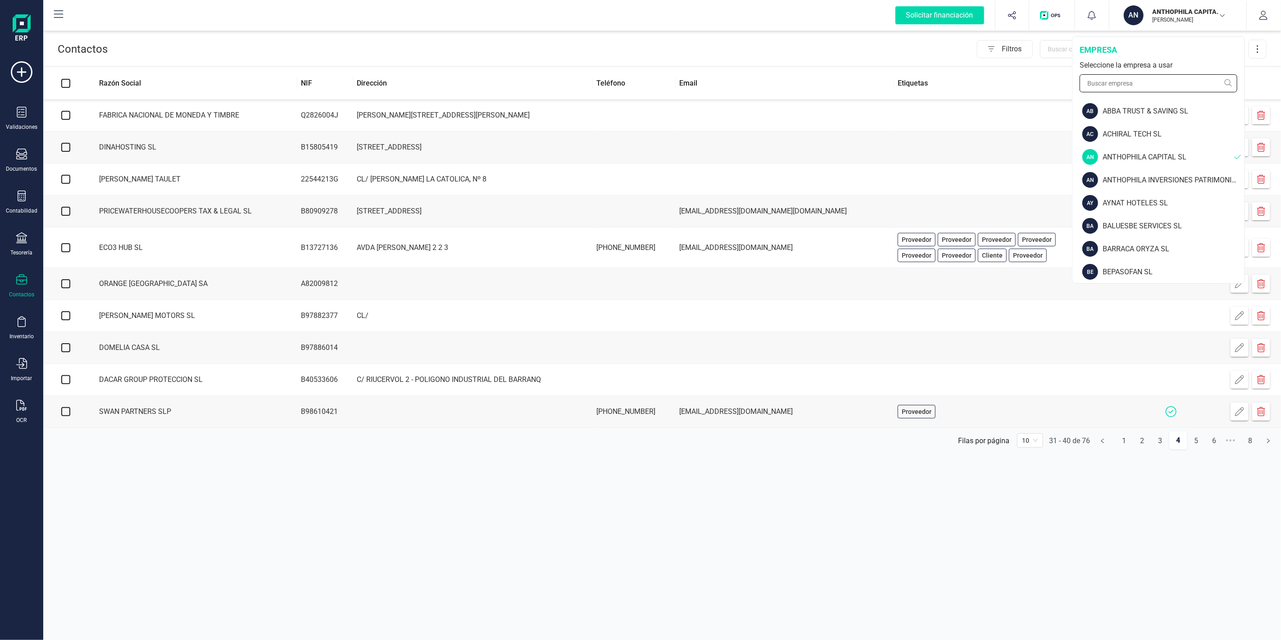
click at [960, 82] on input "text" at bounding box center [1159, 83] width 158 height 18
type input "fin"
click at [960, 158] on div "FINANEDI, S.L." at bounding box center [1173, 157] width 144 height 11
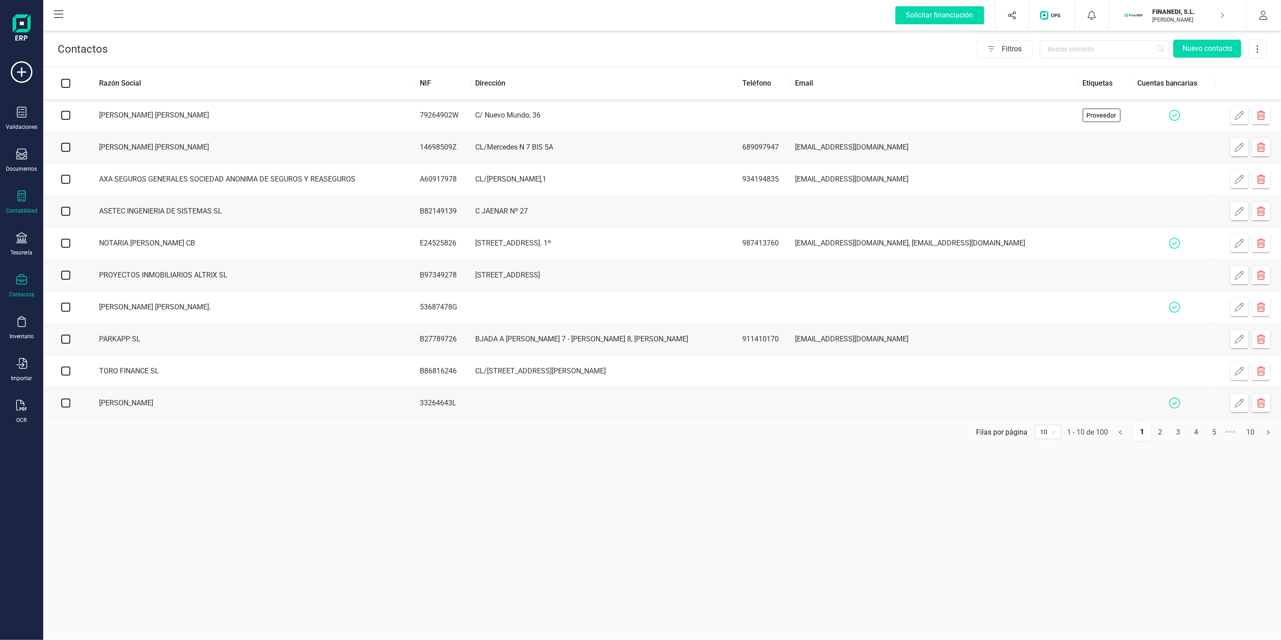
click at [31, 205] on div "Contabilidad" at bounding box center [22, 203] width 36 height 24
click at [88, 131] on span "Libro diario" at bounding box center [98, 131] width 56 height 11
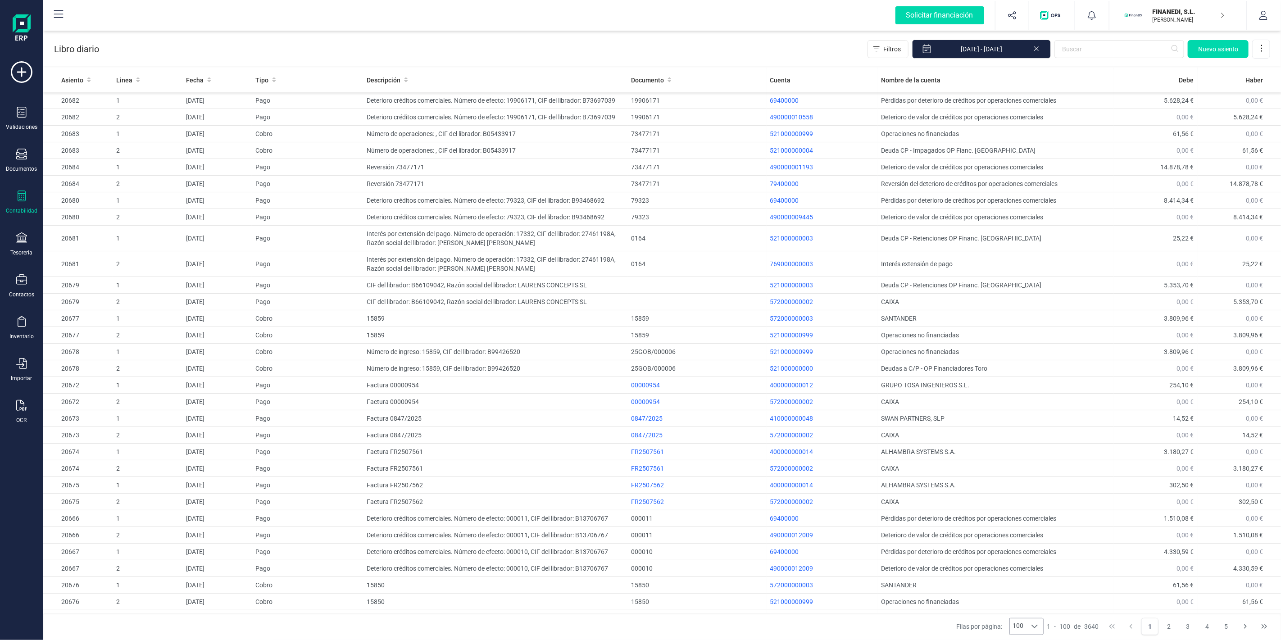
drag, startPoint x: 1035, startPoint y: 626, endPoint x: 1036, endPoint y: 622, distance: 4.9
click at [960, 459] on icon at bounding box center [1034, 626] width 7 height 7
click at [960, 459] on li "10" at bounding box center [1027, 557] width 34 height 16
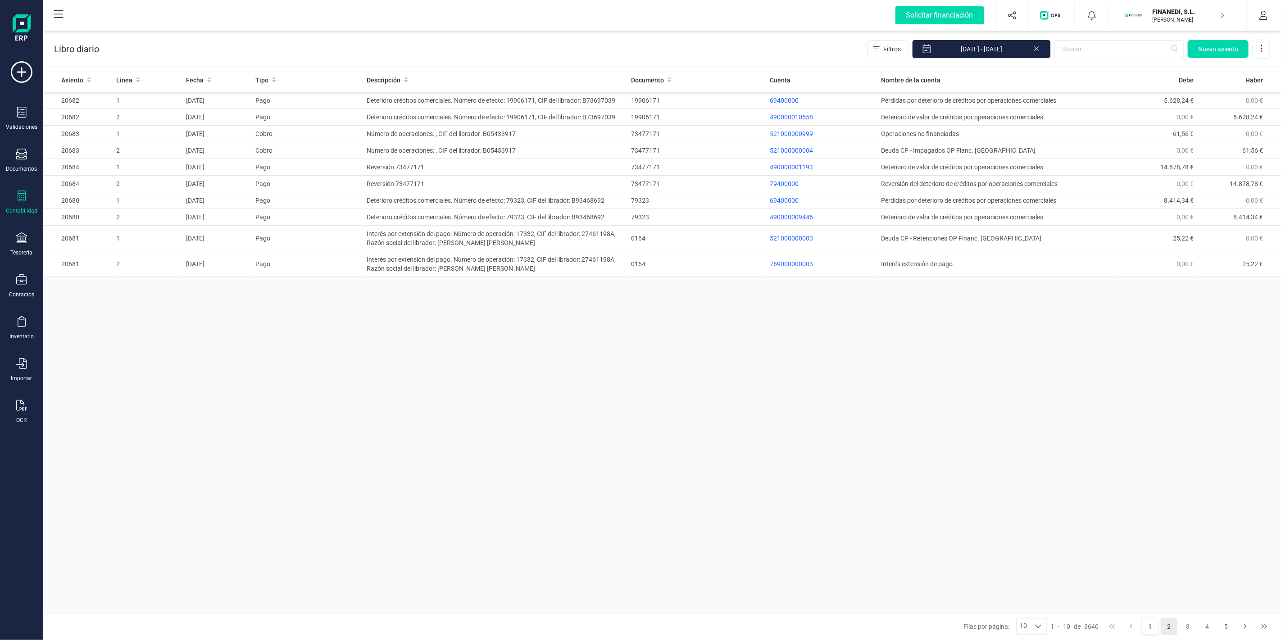
click at [960, 459] on button "2" at bounding box center [1169, 626] width 17 height 17
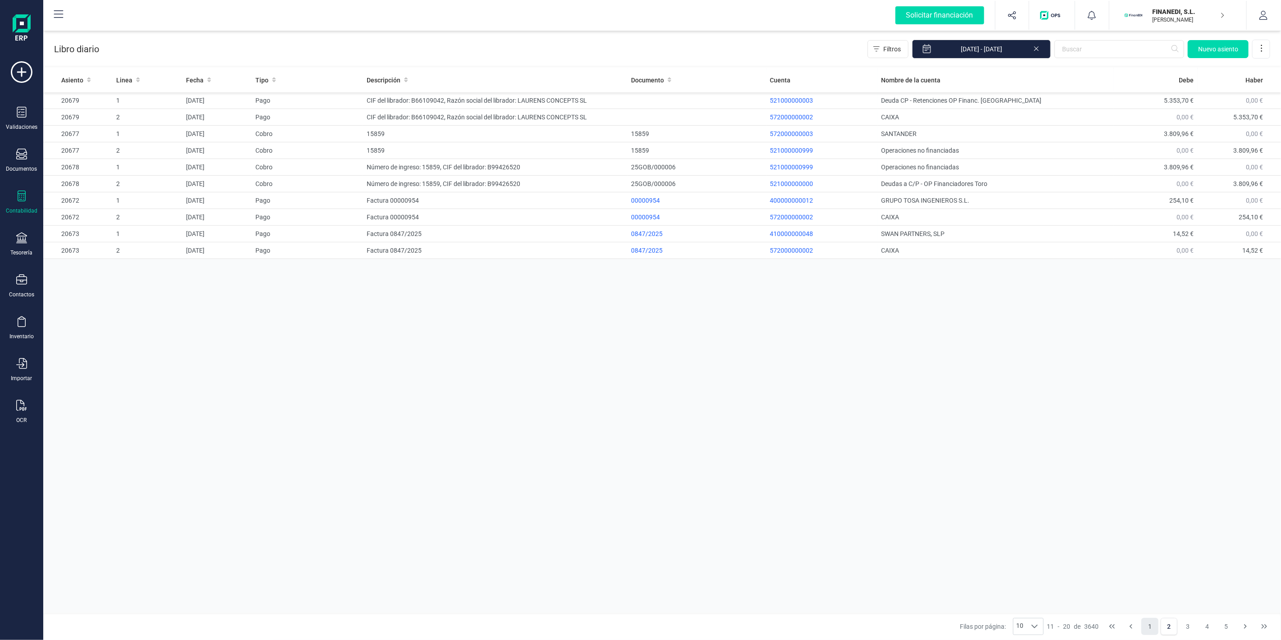
click at [960, 459] on button "1" at bounding box center [1149, 626] width 17 height 17
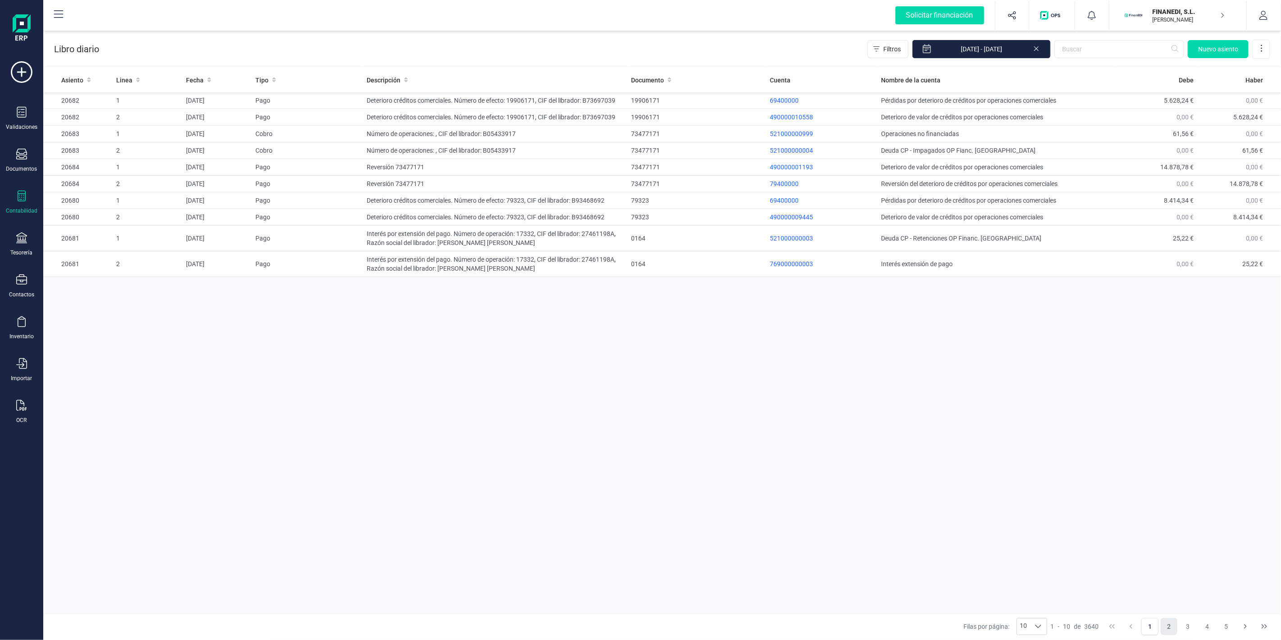
click at [960, 459] on button "2" at bounding box center [1169, 626] width 17 height 17
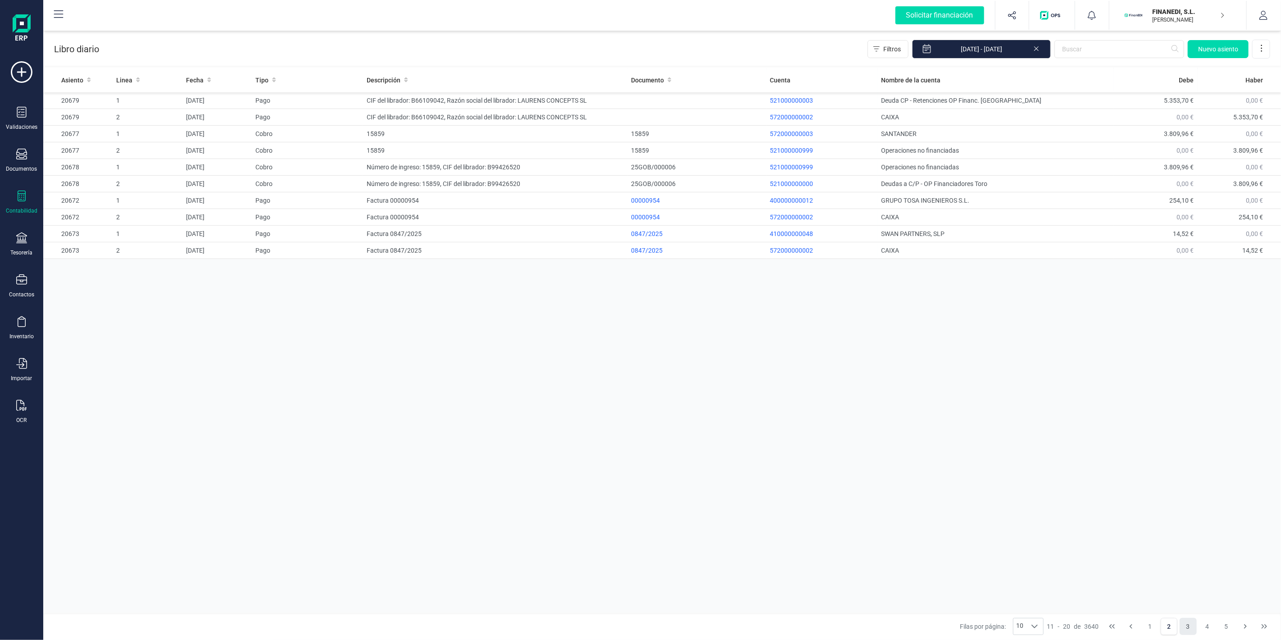
click at [960, 459] on button "3" at bounding box center [1188, 626] width 17 height 17
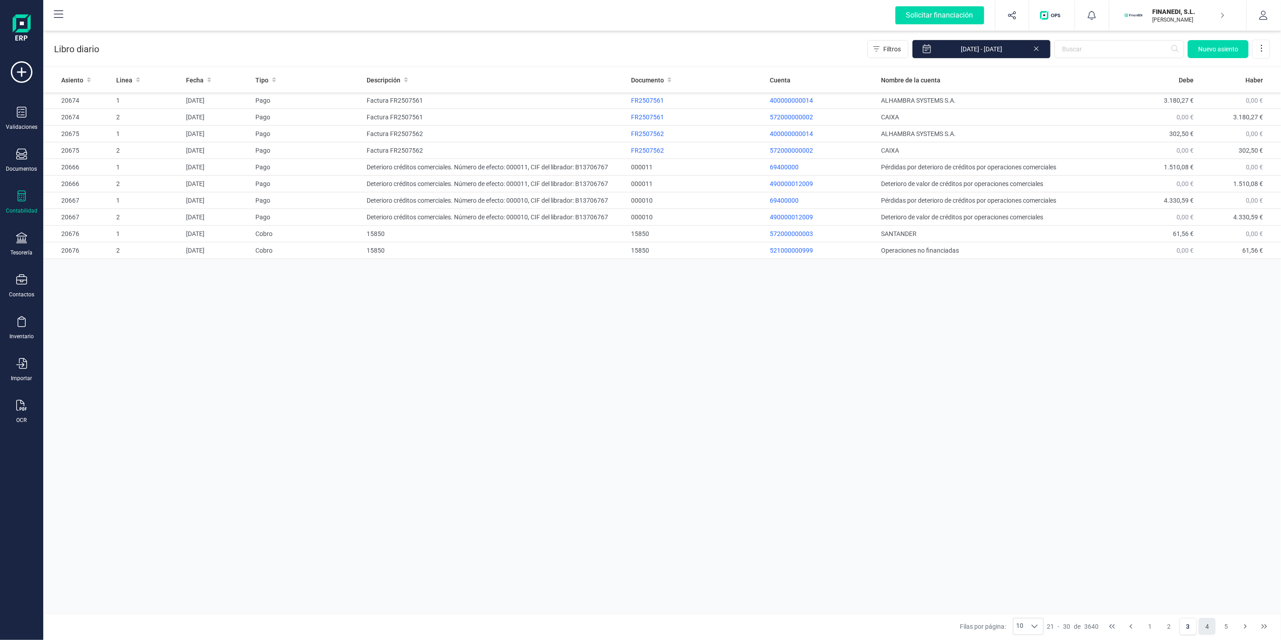
click at [960, 459] on button "4" at bounding box center [1206, 626] width 17 height 17
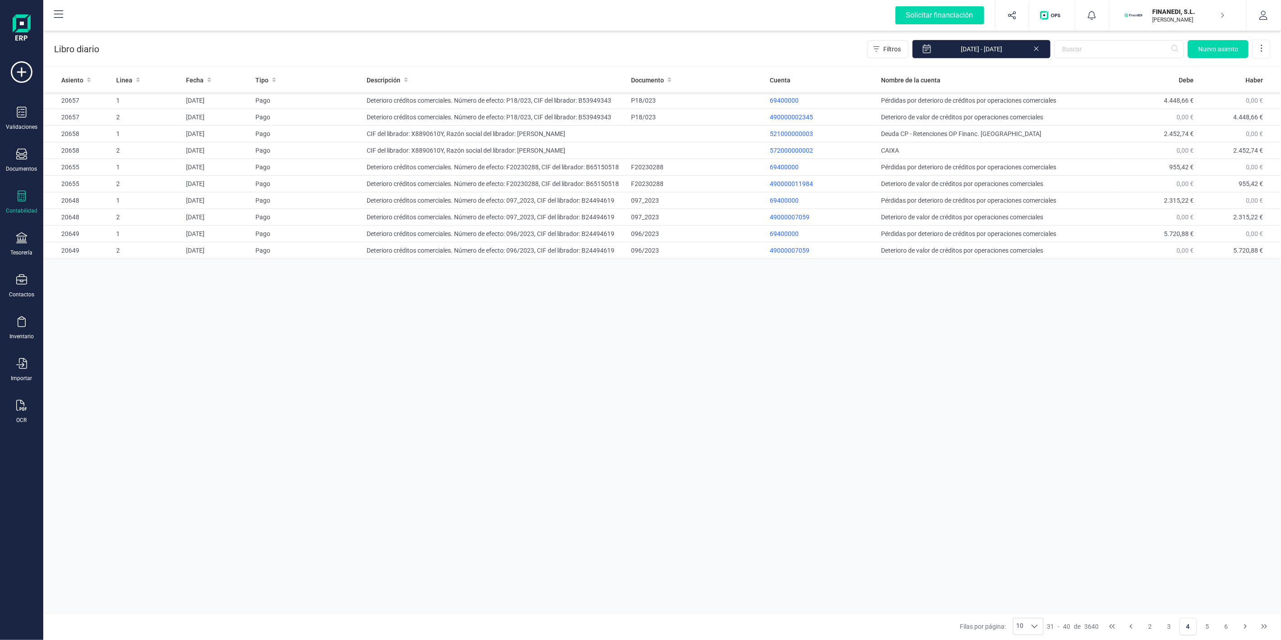
click at [15, 272] on div "Validaciones Documentos Documentos Presupuestos Pedidos Albaranes Facturas Fact…" at bounding box center [22, 246] width 36 height 370
click at [17, 277] on icon at bounding box center [21, 279] width 11 height 11
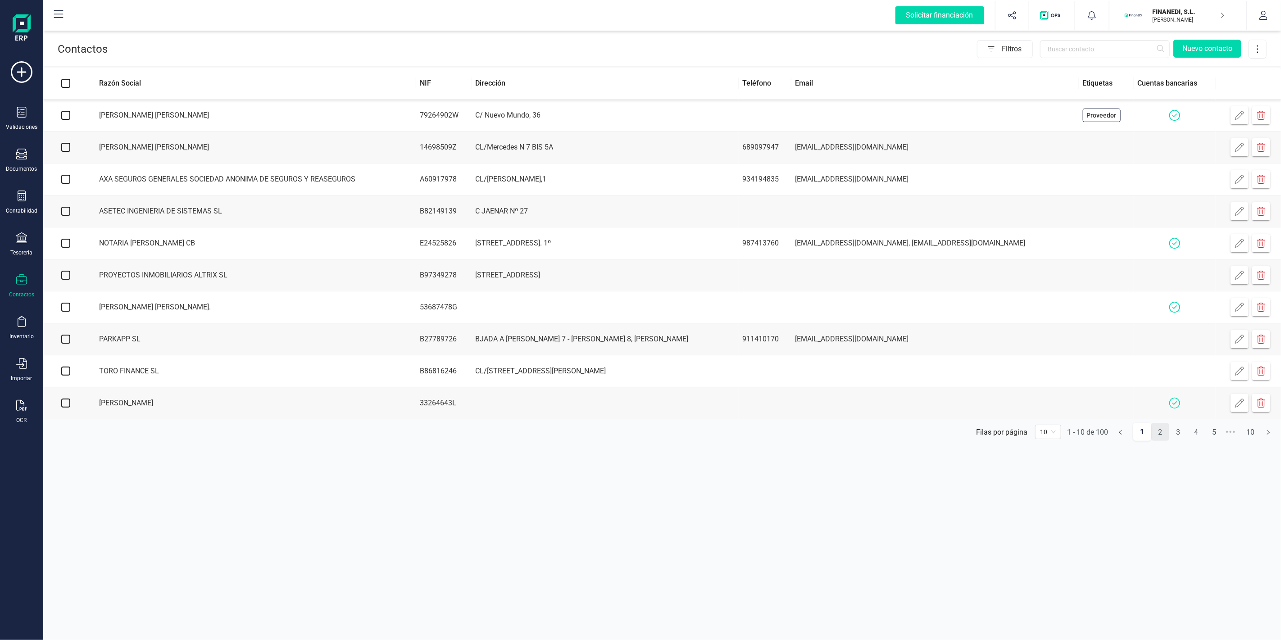
click at [960, 441] on link "2" at bounding box center [1160, 432] width 17 height 18
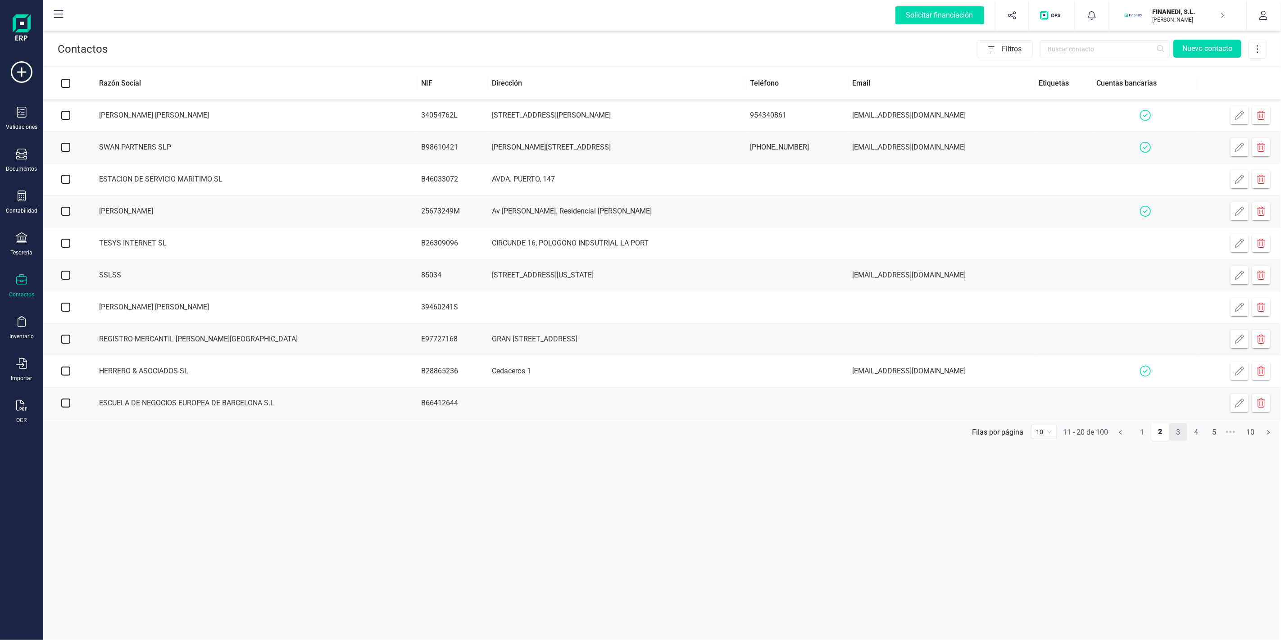
click at [960, 441] on link "3" at bounding box center [1178, 432] width 17 height 18
